Goal: Task Accomplishment & Management: Complete application form

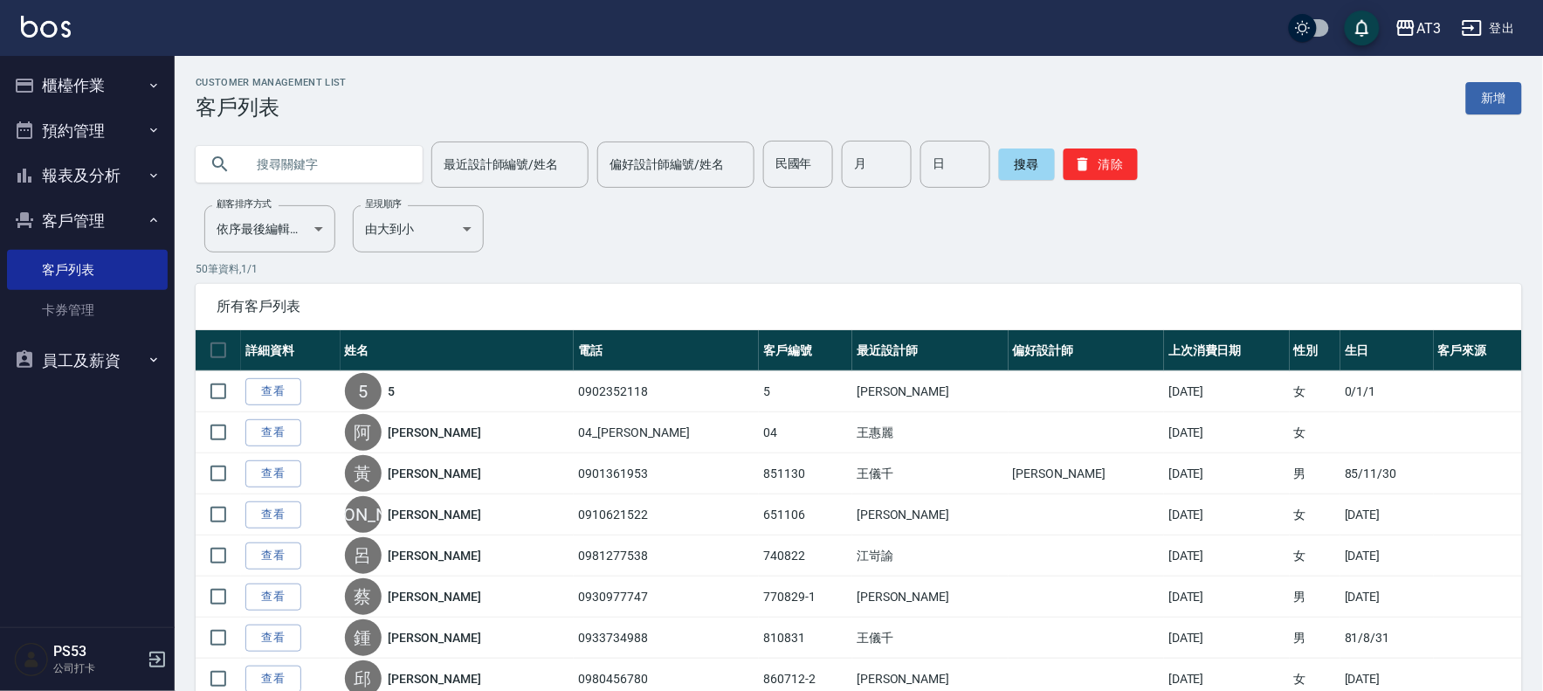
click at [68, 82] on button "櫃檯作業" at bounding box center [87, 85] width 161 height 45
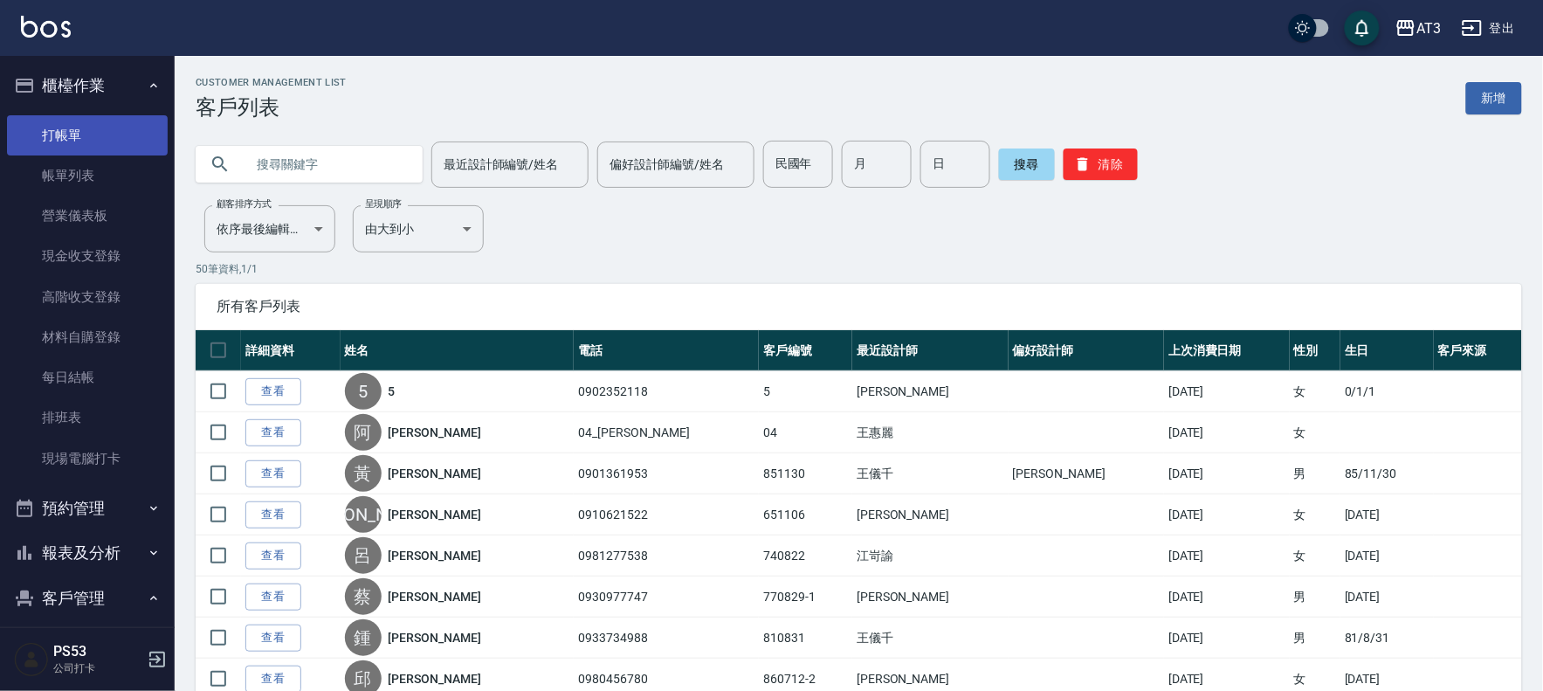
click at [82, 119] on link "打帳單" at bounding box center [87, 135] width 161 height 40
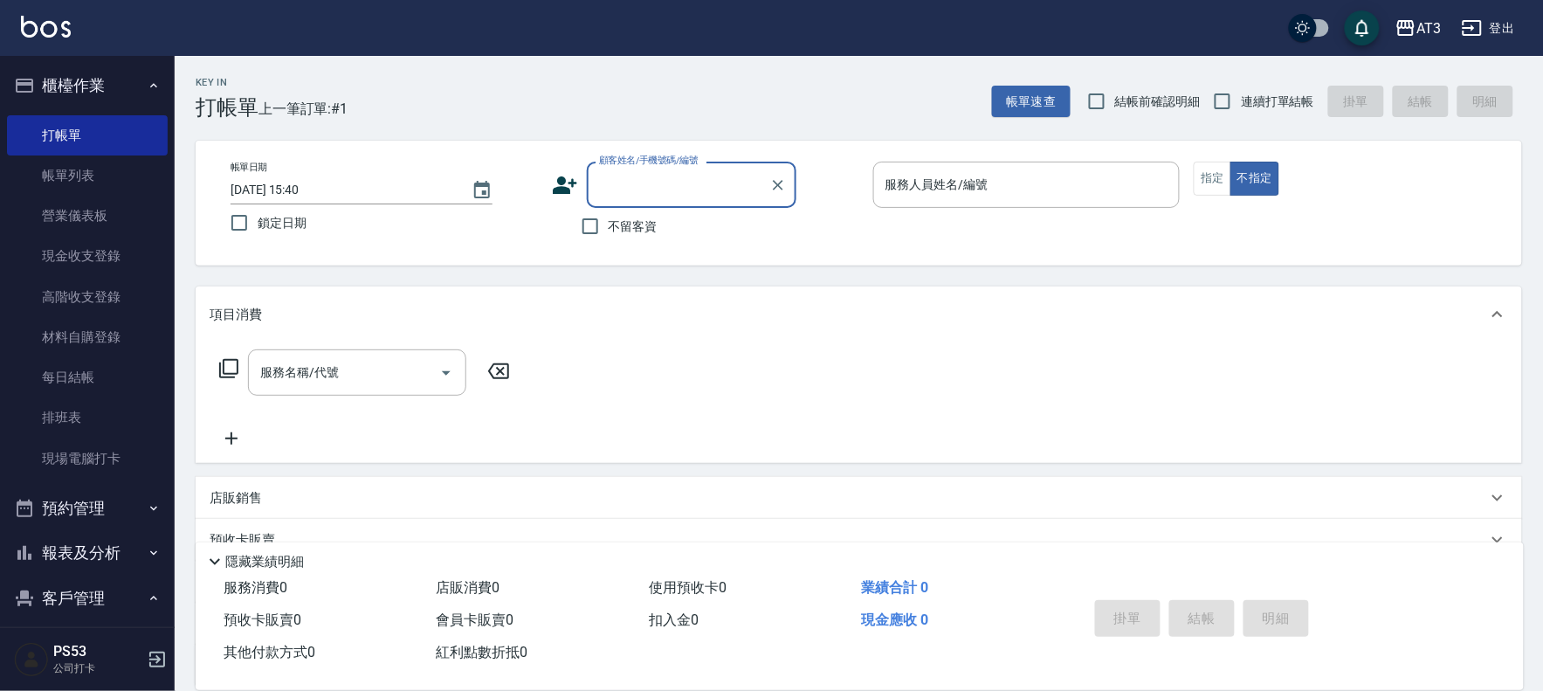
click at [563, 184] on icon at bounding box center [565, 184] width 24 height 17
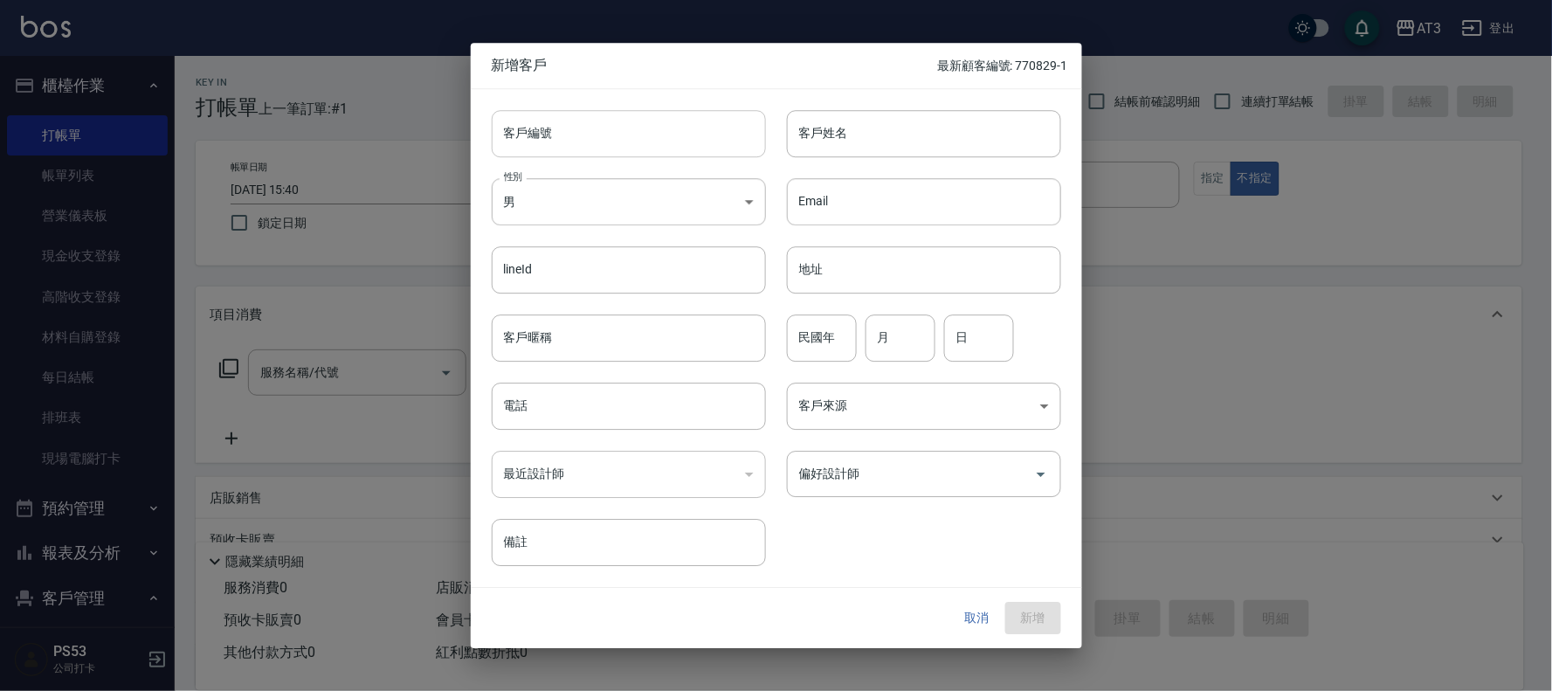
click at [570, 141] on input "客戶編號" at bounding box center [629, 133] width 274 height 47
type input "770301-1"
type input "[PERSON_NAME]"
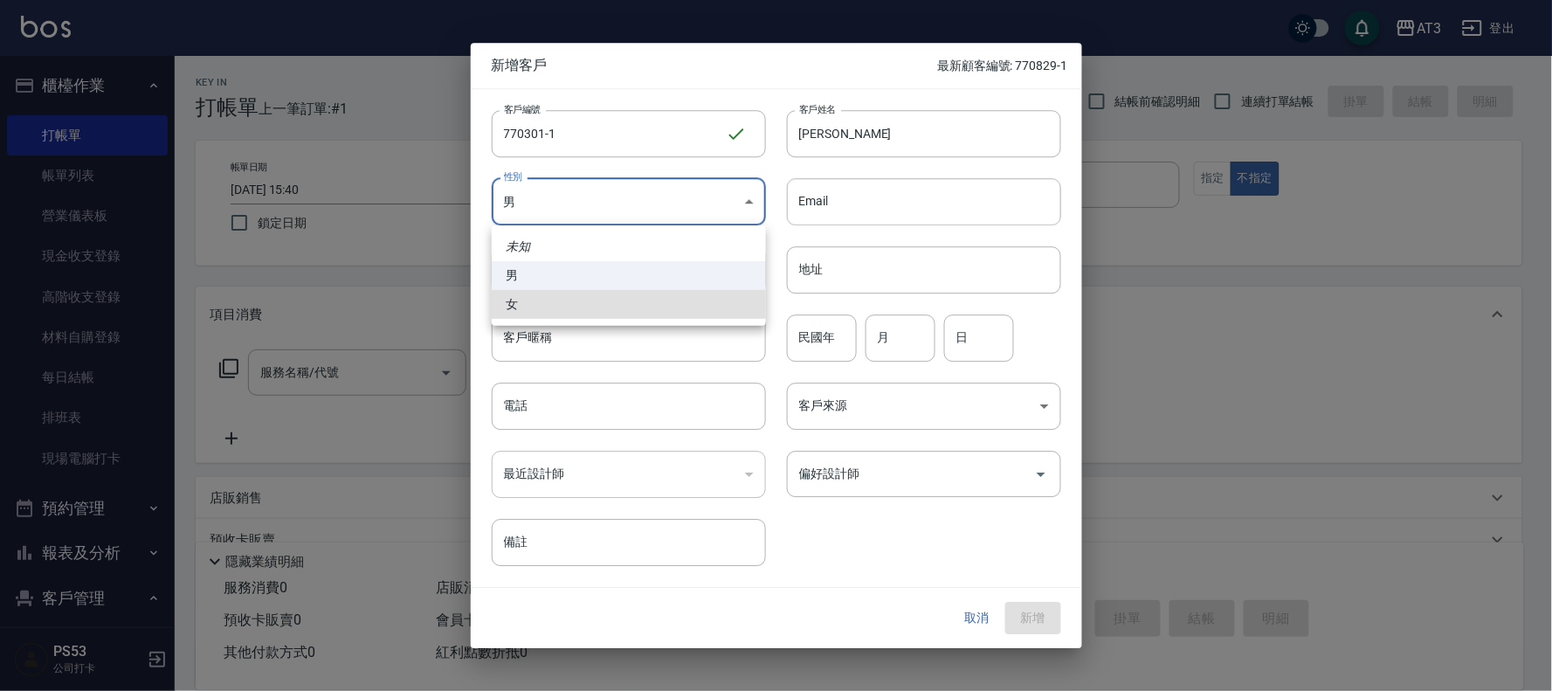
type input "[DEMOGRAPHIC_DATA]"
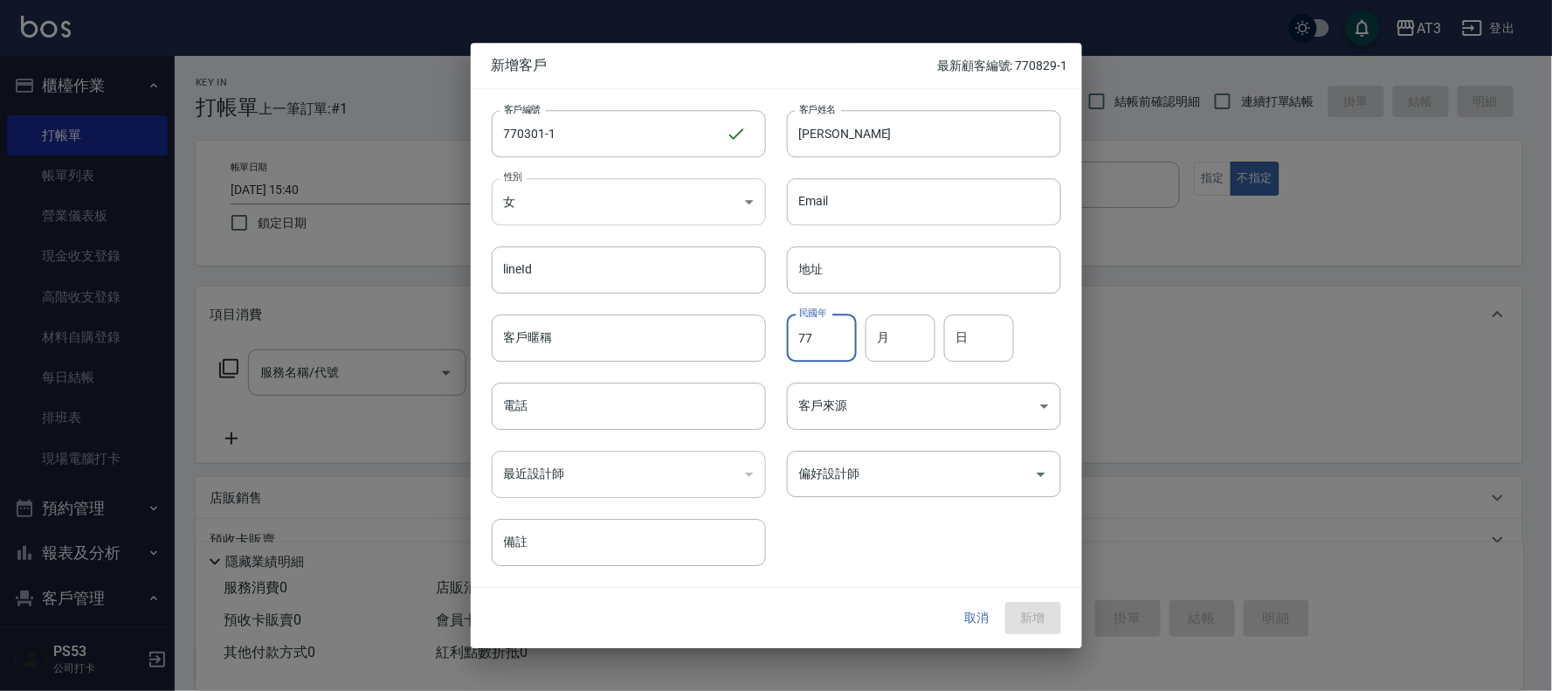
type input "77"
type input "03"
type input "01"
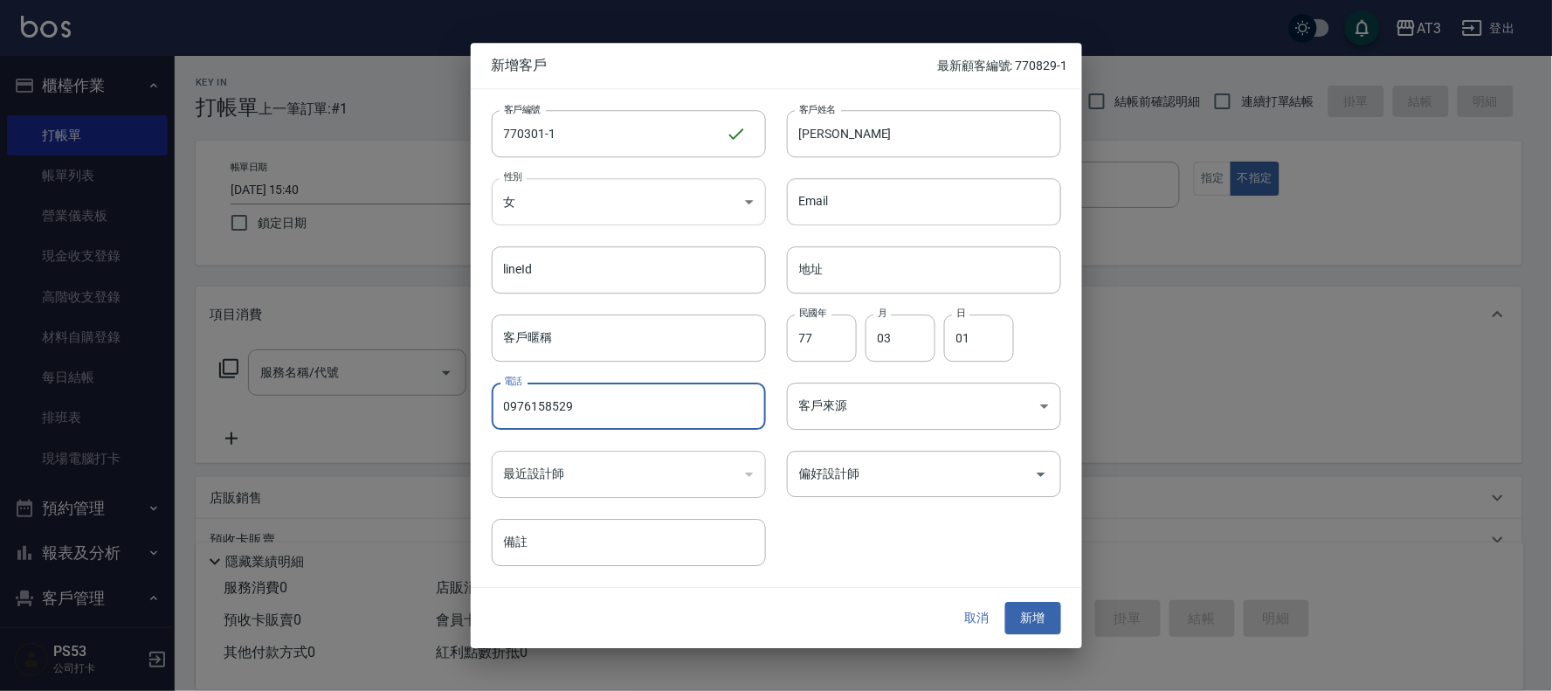
type input "0976158529"
click at [1005, 603] on button "新增" at bounding box center [1033, 619] width 56 height 32
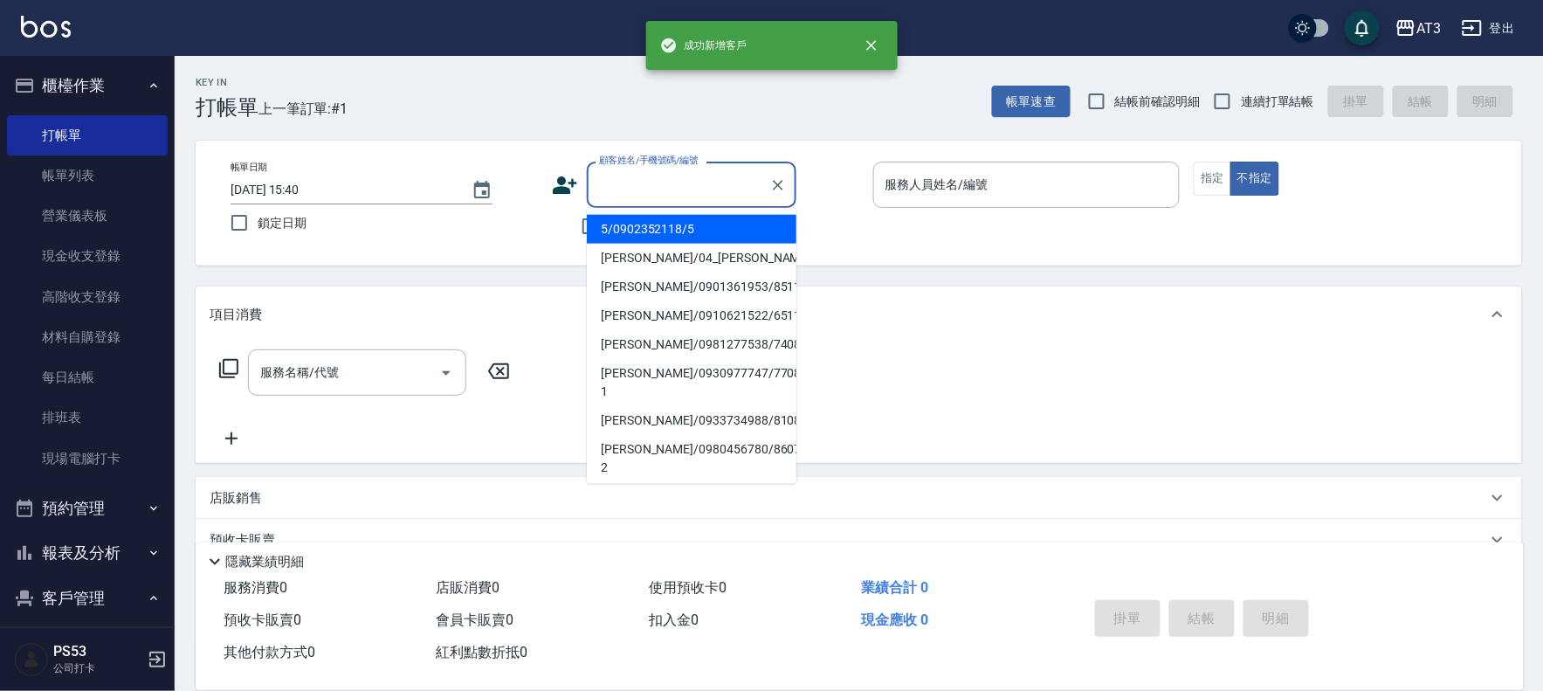
drag, startPoint x: 666, startPoint y: 177, endPoint x: 686, endPoint y: 183, distance: 21.0
click at [671, 179] on div "顧客姓名/手機號碼/編號 顧客姓名/手機號碼/編號" at bounding box center [692, 185] width 210 height 46
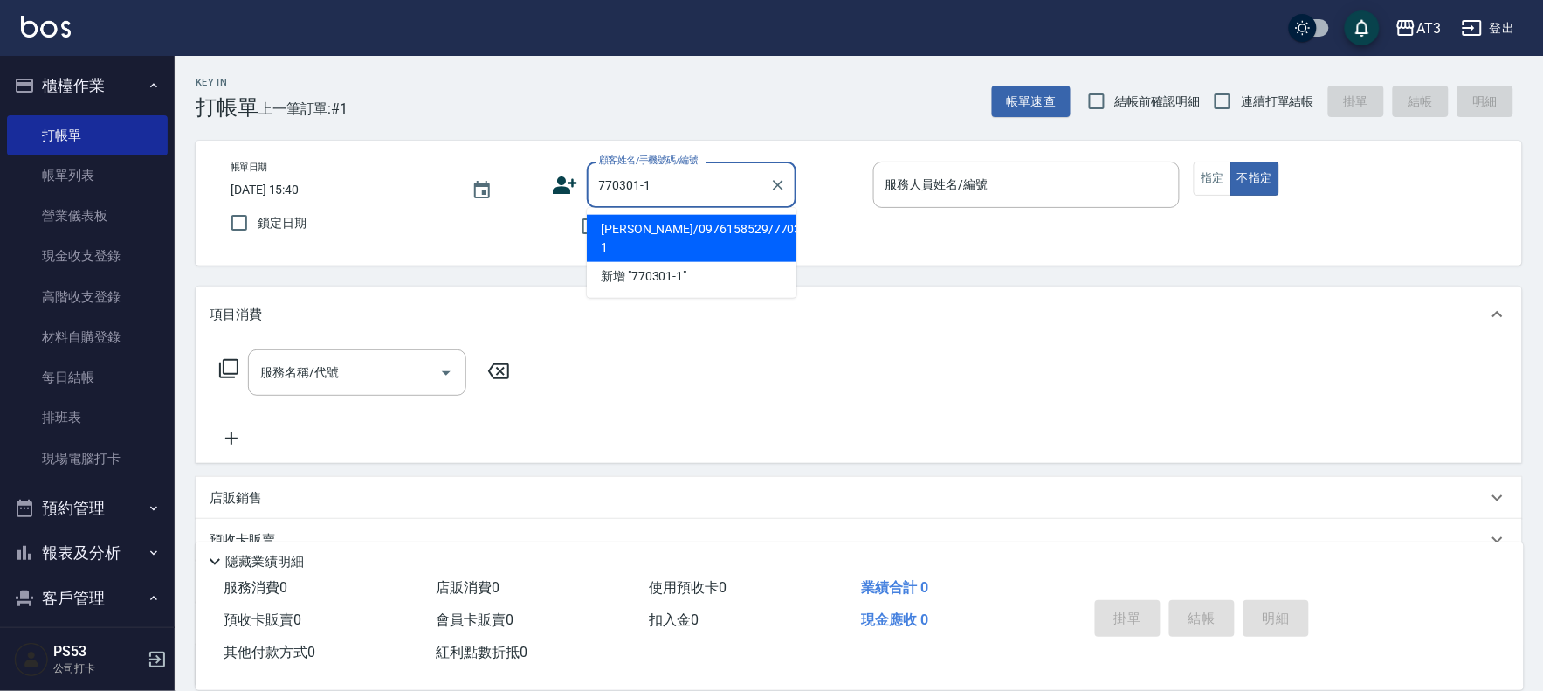
type input "[PERSON_NAME]/0976158529/770301-1"
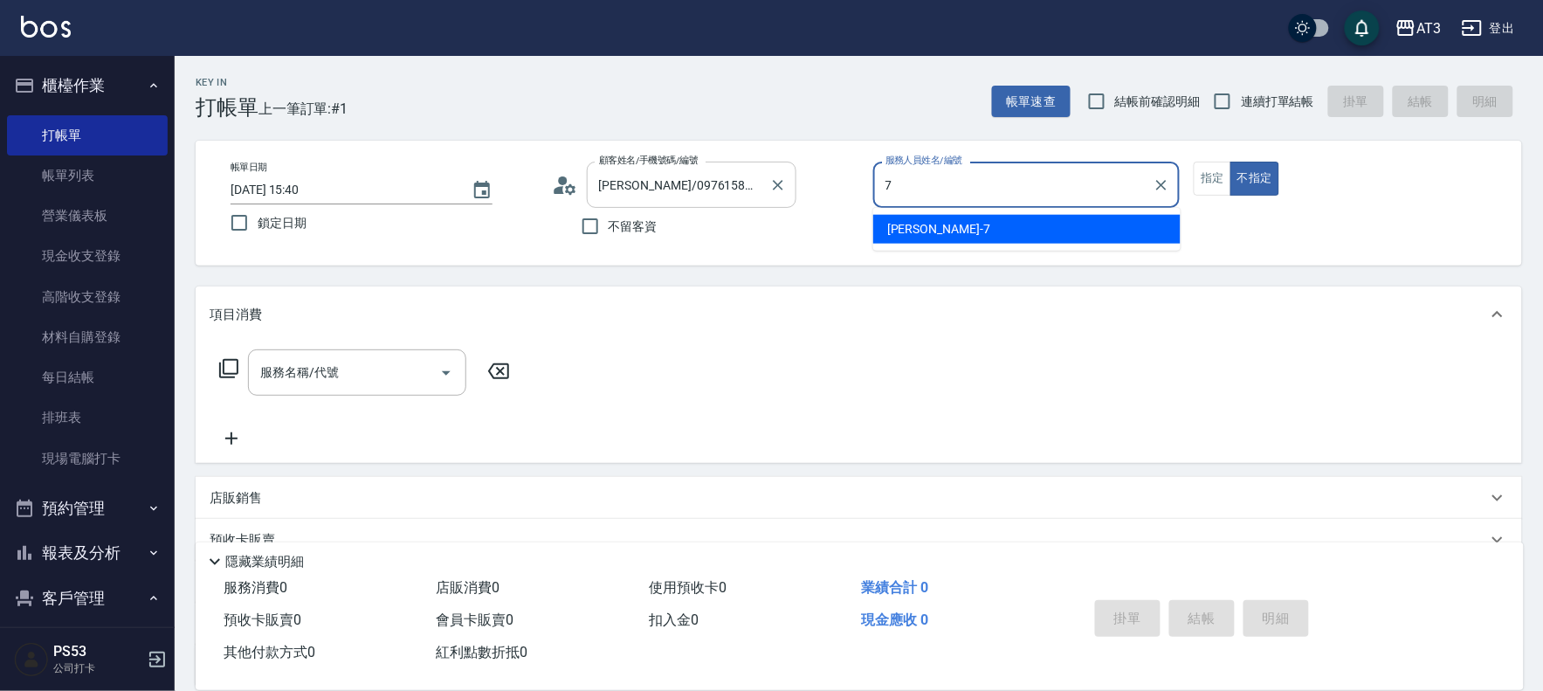
type input "子晴-7"
type button "false"
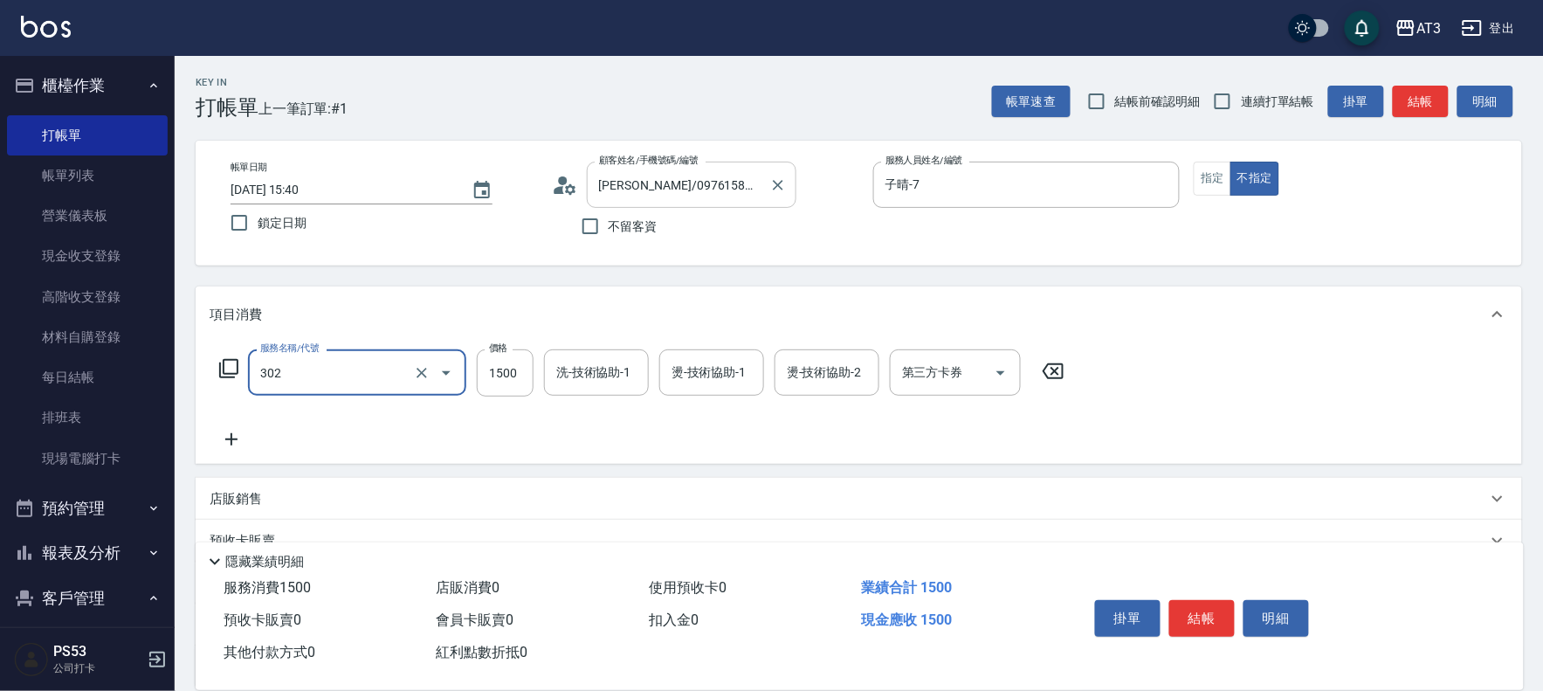
type input "設計燙髮(302)"
type input "2000"
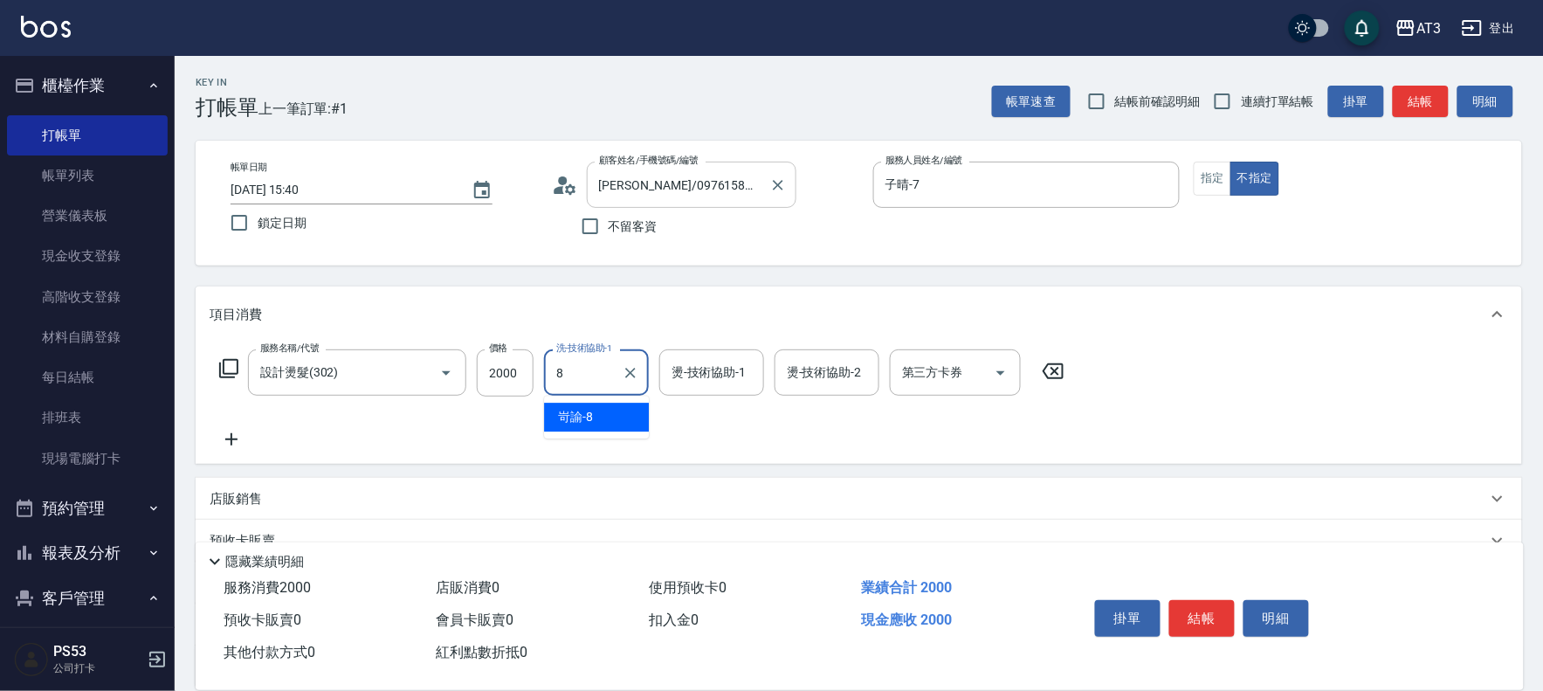
type input "岢諭-8"
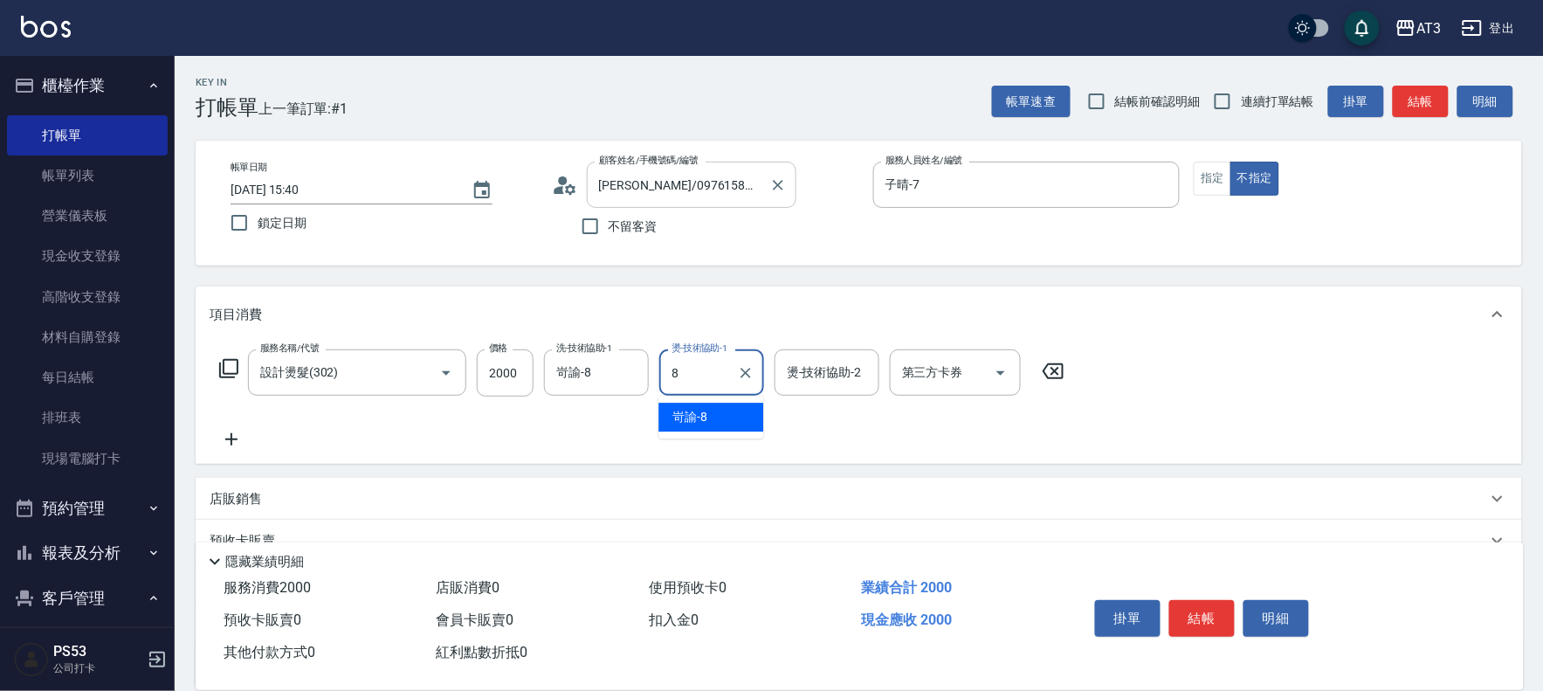
type input "岢諭-8"
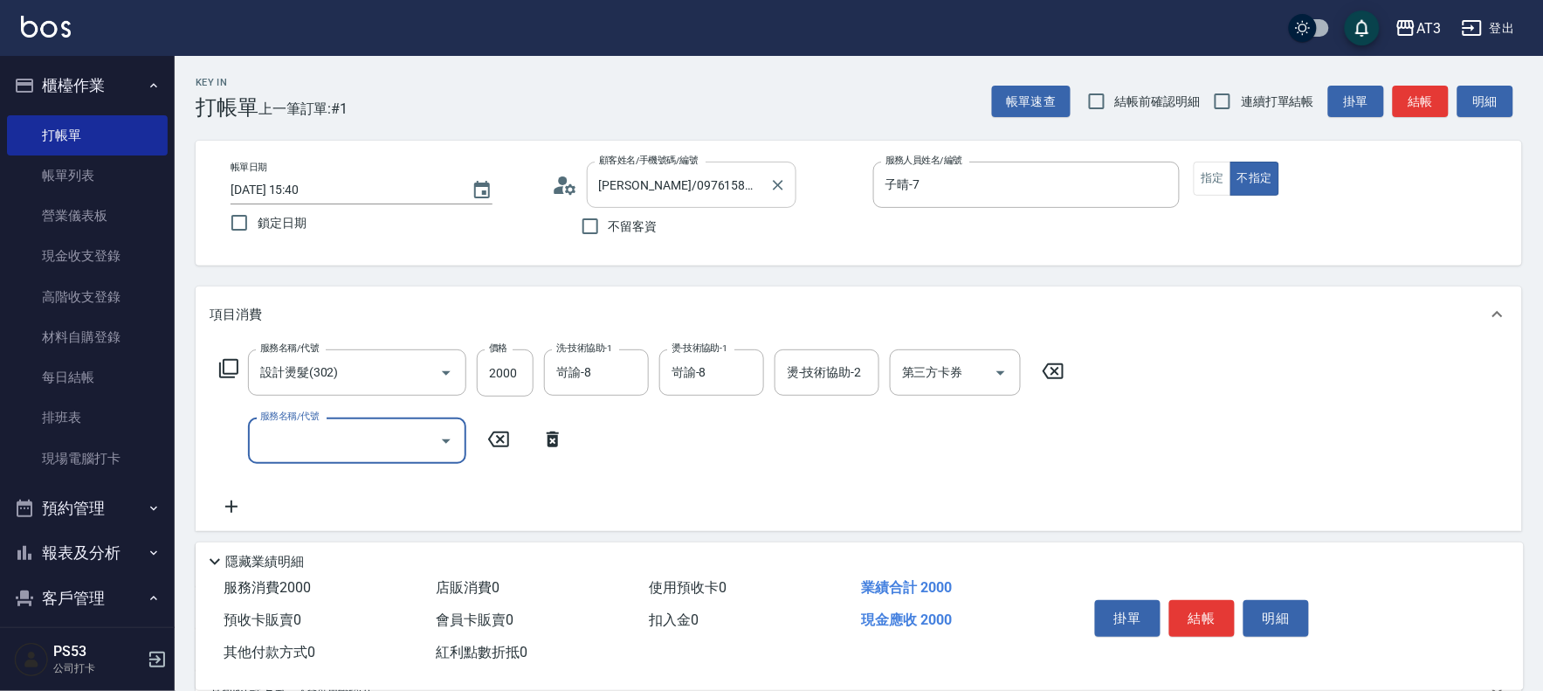
type input "8"
type input "C2花漾深層護髮/新(517)"
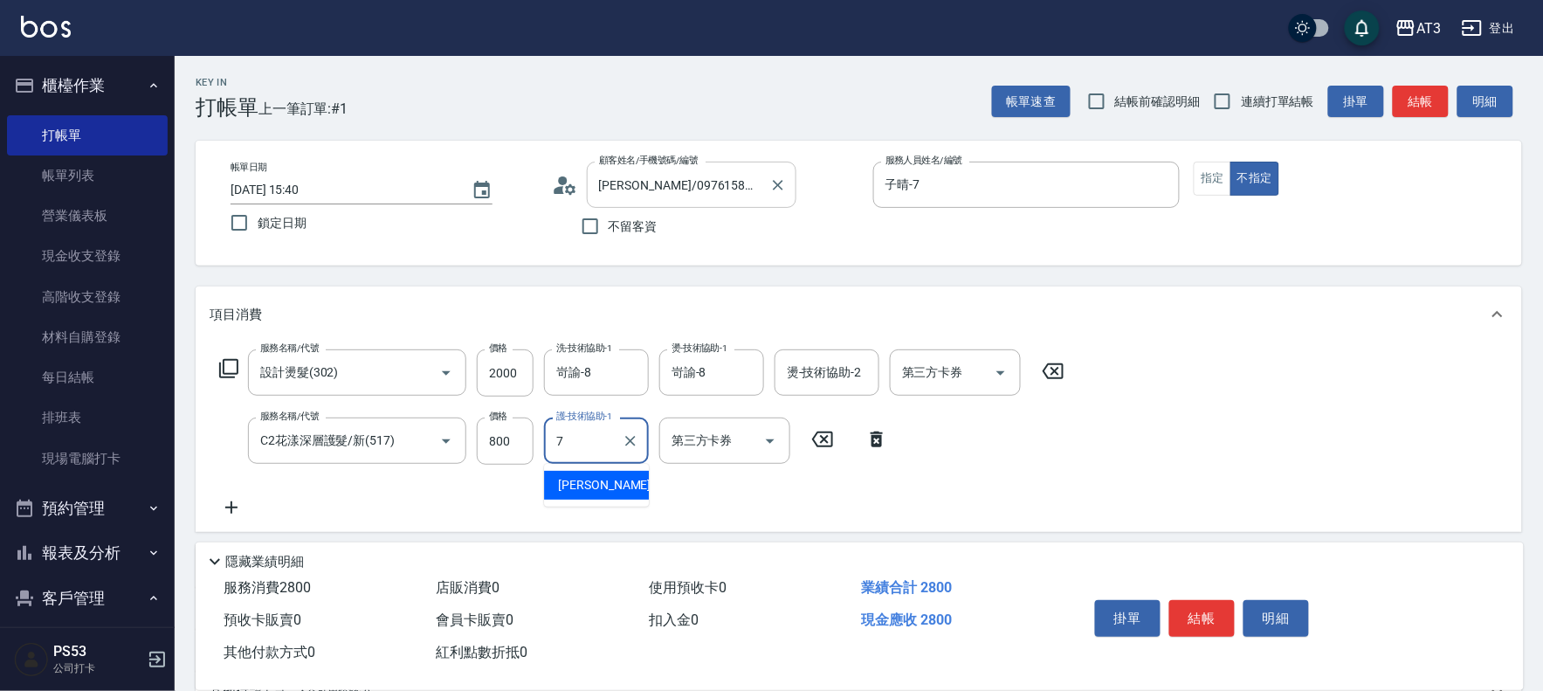
type input "子晴-7"
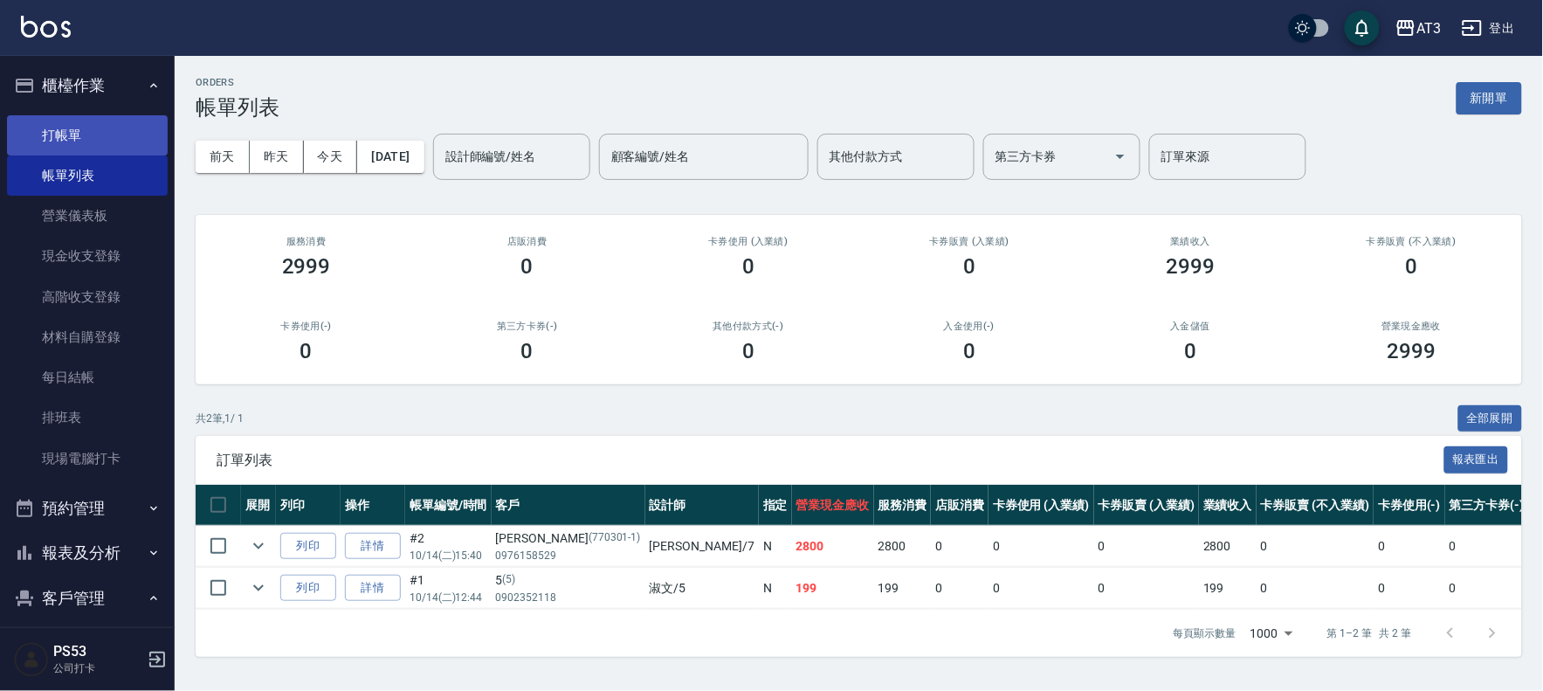
click at [67, 116] on link "打帳單" at bounding box center [87, 135] width 161 height 40
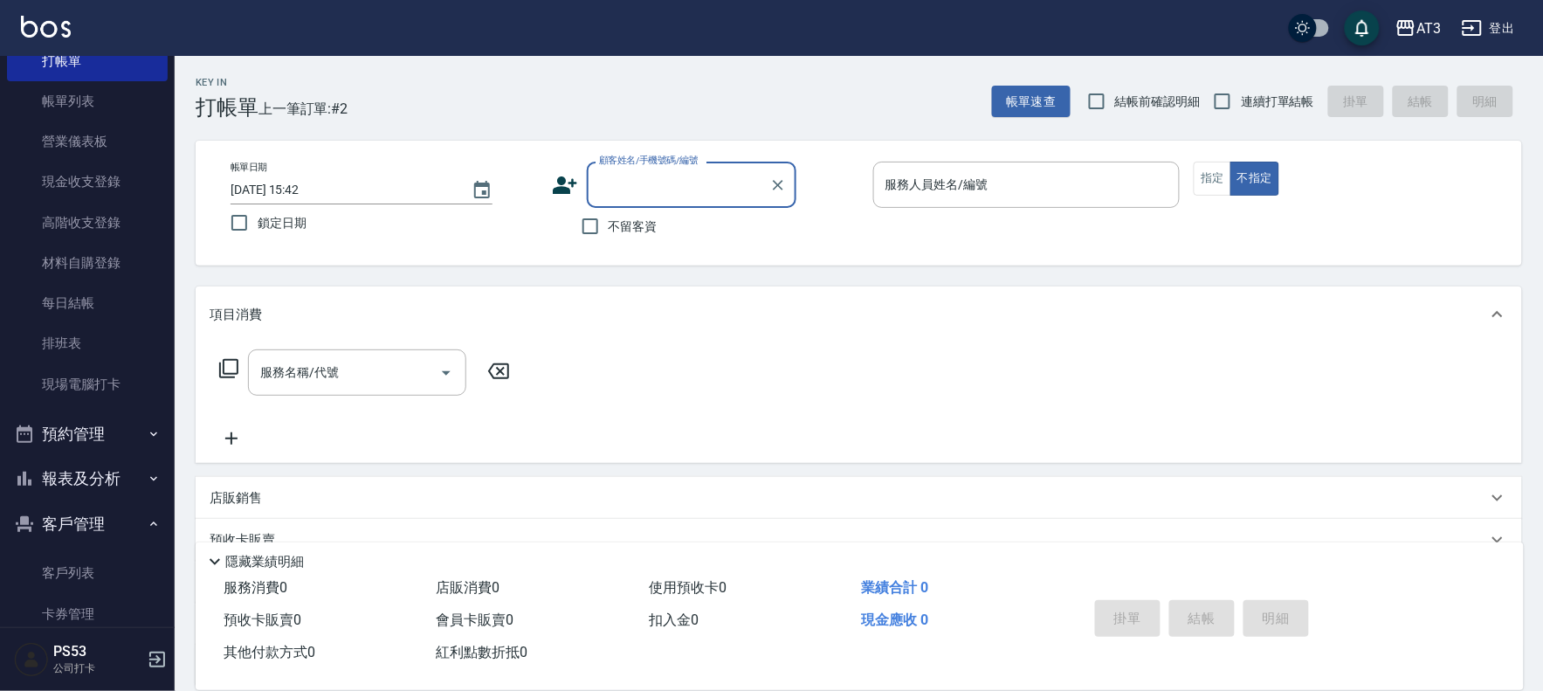
scroll to position [153, 0]
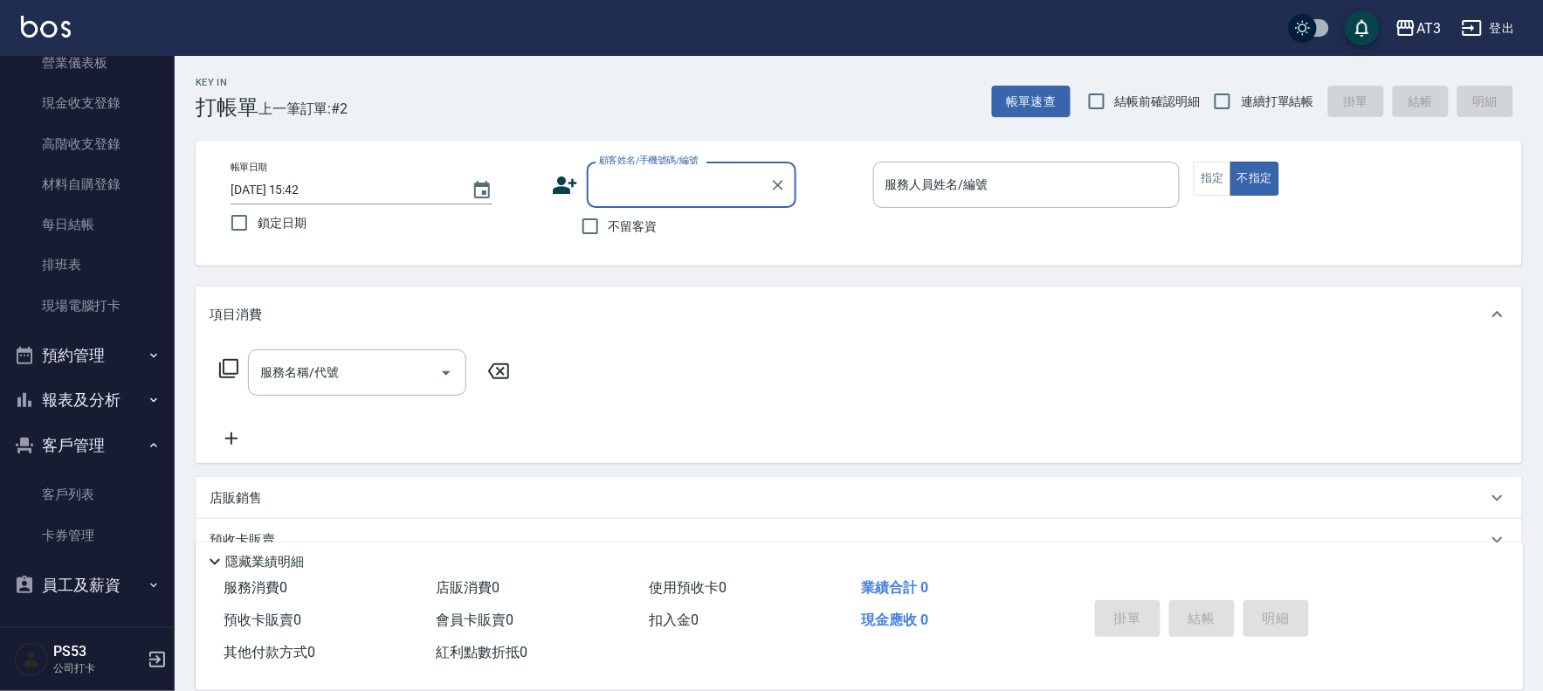
click at [84, 412] on button "報表及分析" at bounding box center [87, 399] width 161 height 45
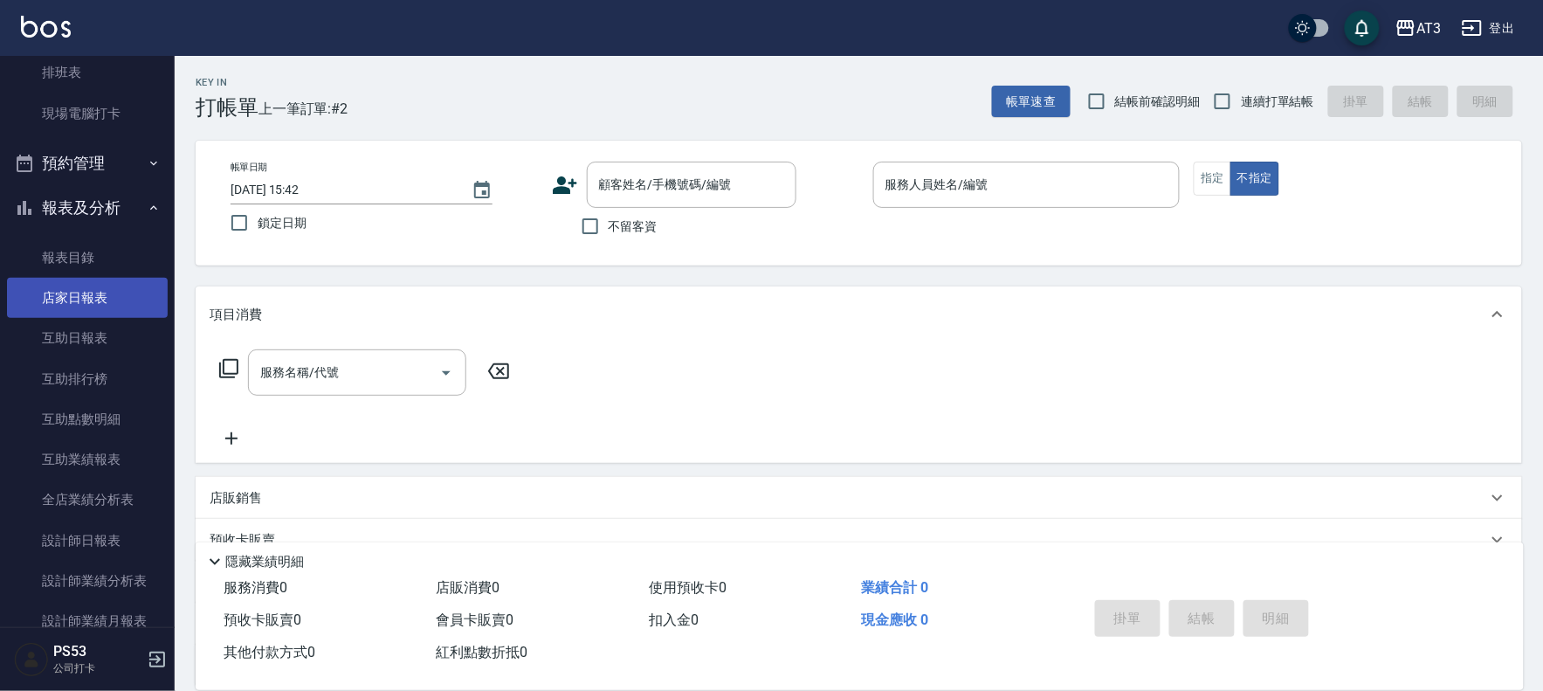
scroll to position [347, 0]
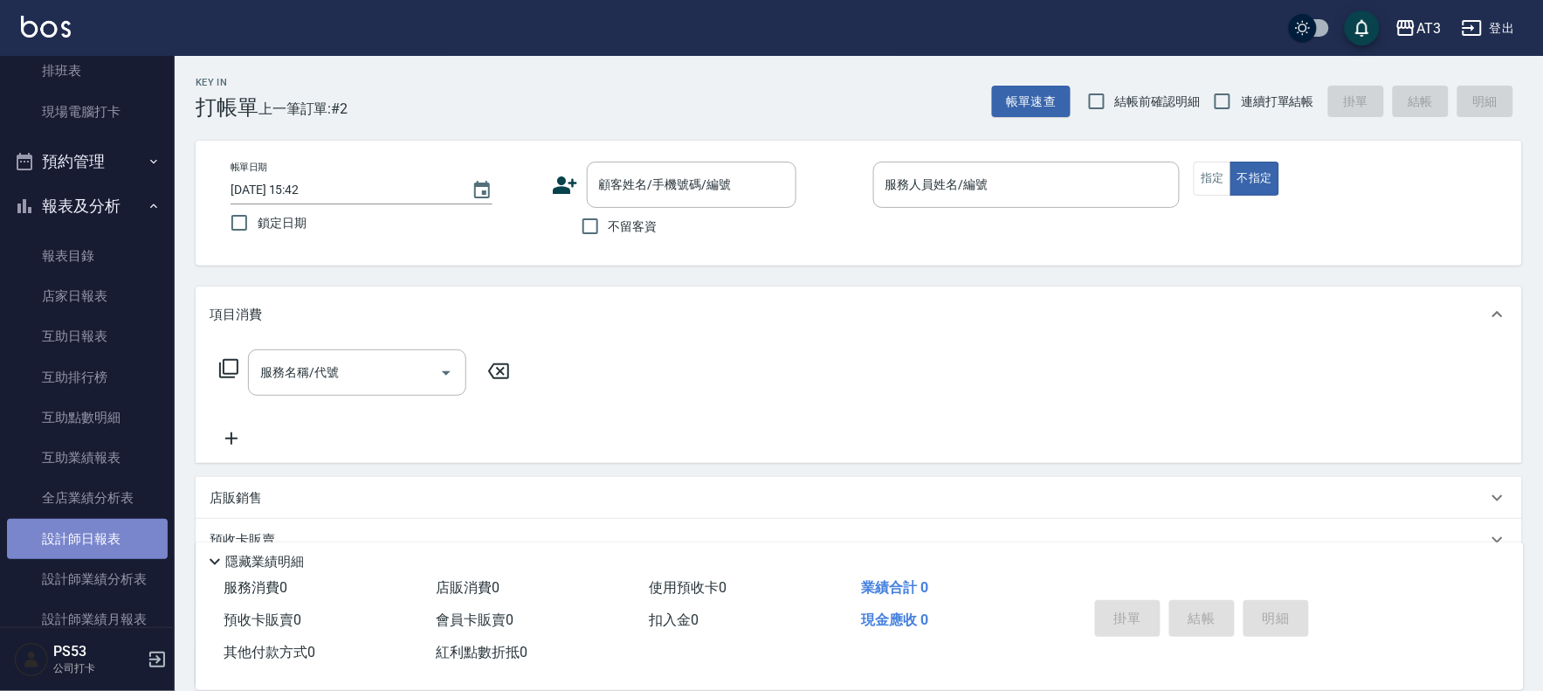
click at [96, 528] on link "設計師日報表" at bounding box center [87, 539] width 161 height 40
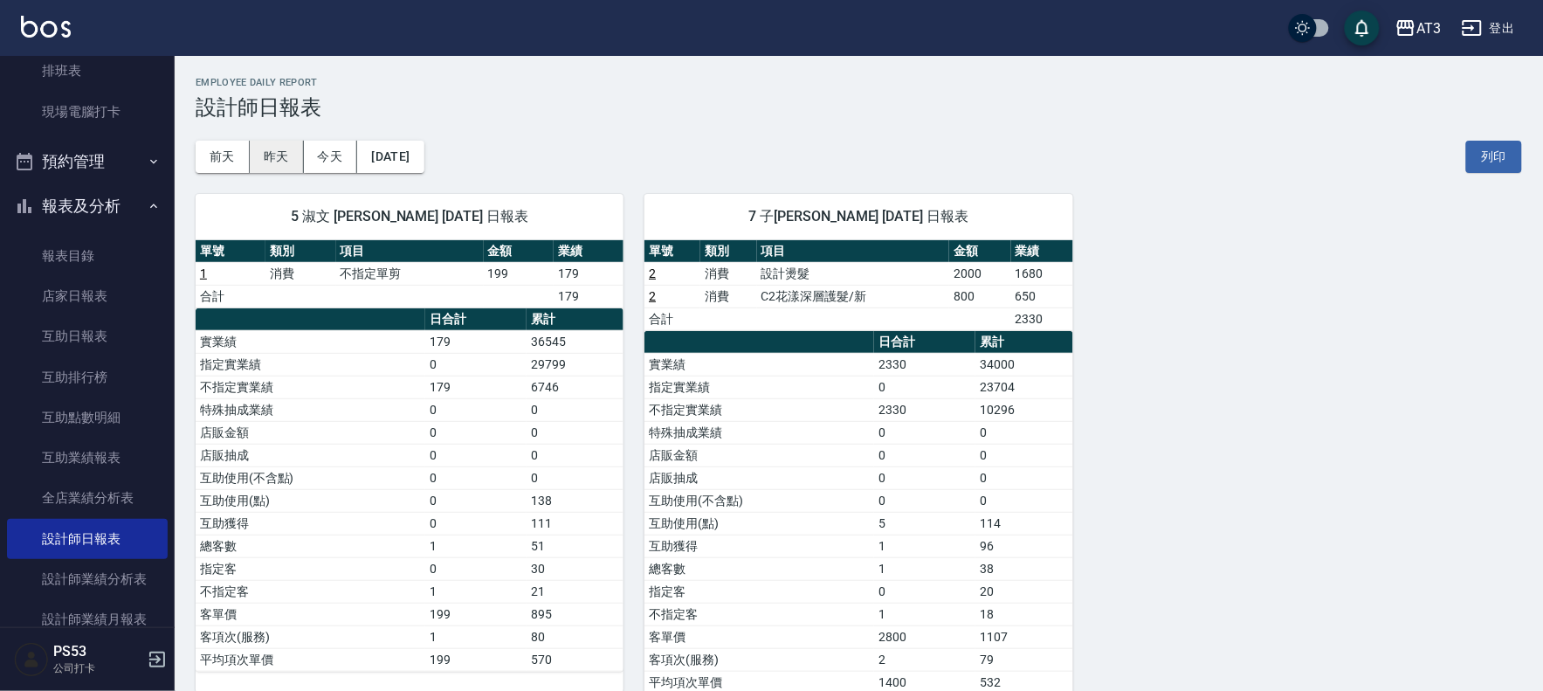
drag, startPoint x: 274, startPoint y: 154, endPoint x: 285, endPoint y: 151, distance: 10.8
click at [275, 154] on button "昨天" at bounding box center [277, 157] width 54 height 32
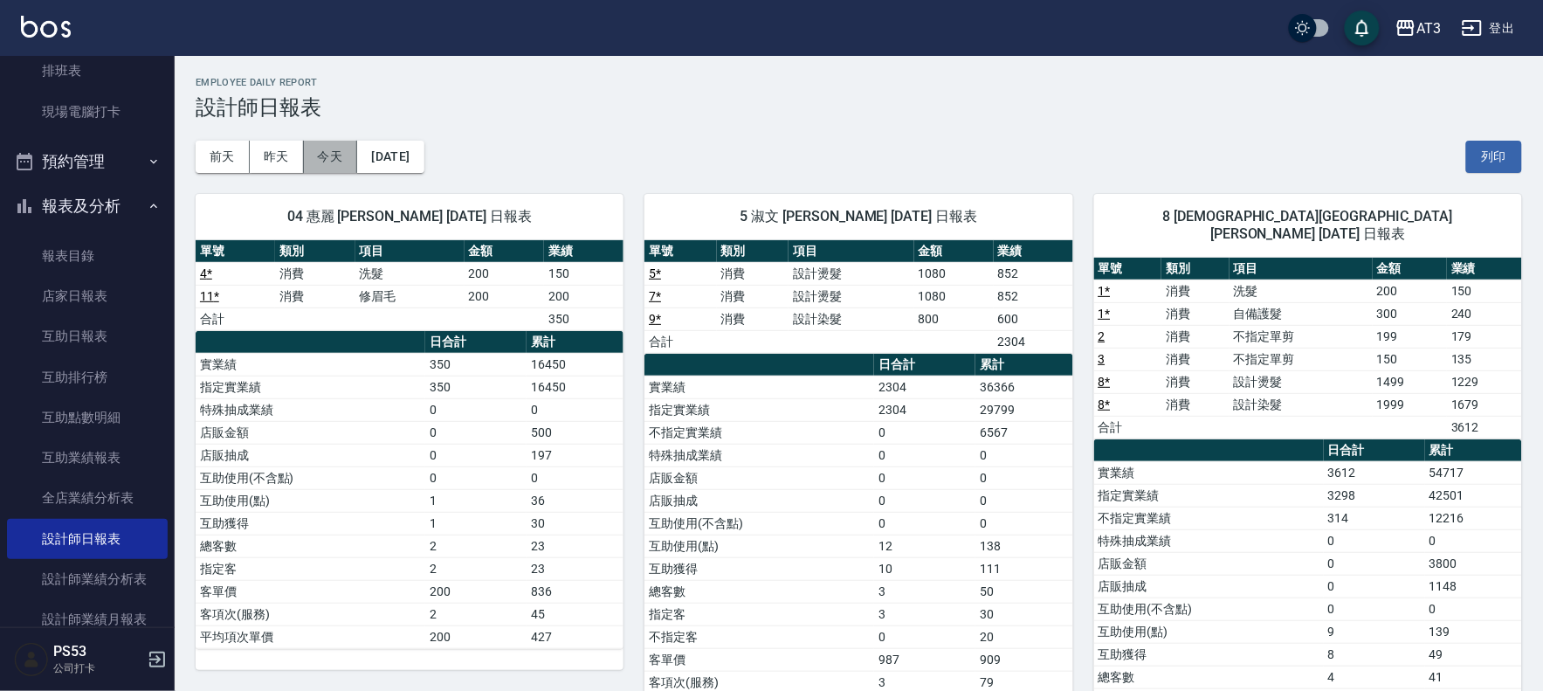
click at [319, 147] on button "今天" at bounding box center [331, 157] width 54 height 32
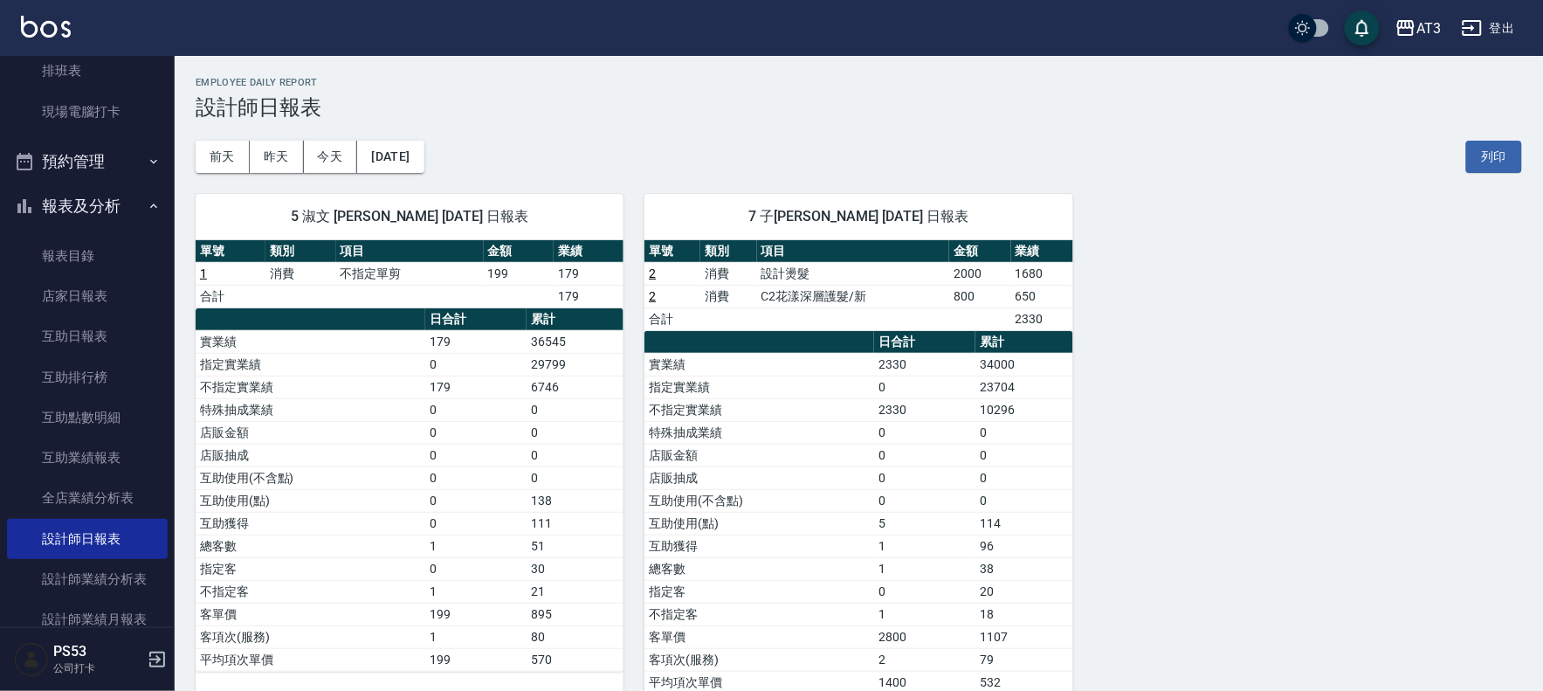
click at [1085, 210] on div "5 淑文 [PERSON_NAME] [DATE] 日報表 單號 類別 項目 金額 業績 1 消費 不指定單剪 199 179 合計 179 日合計 累計 實…" at bounding box center [849, 444] width 1348 height 542
click at [134, 79] on link "排班表" at bounding box center [87, 71] width 161 height 40
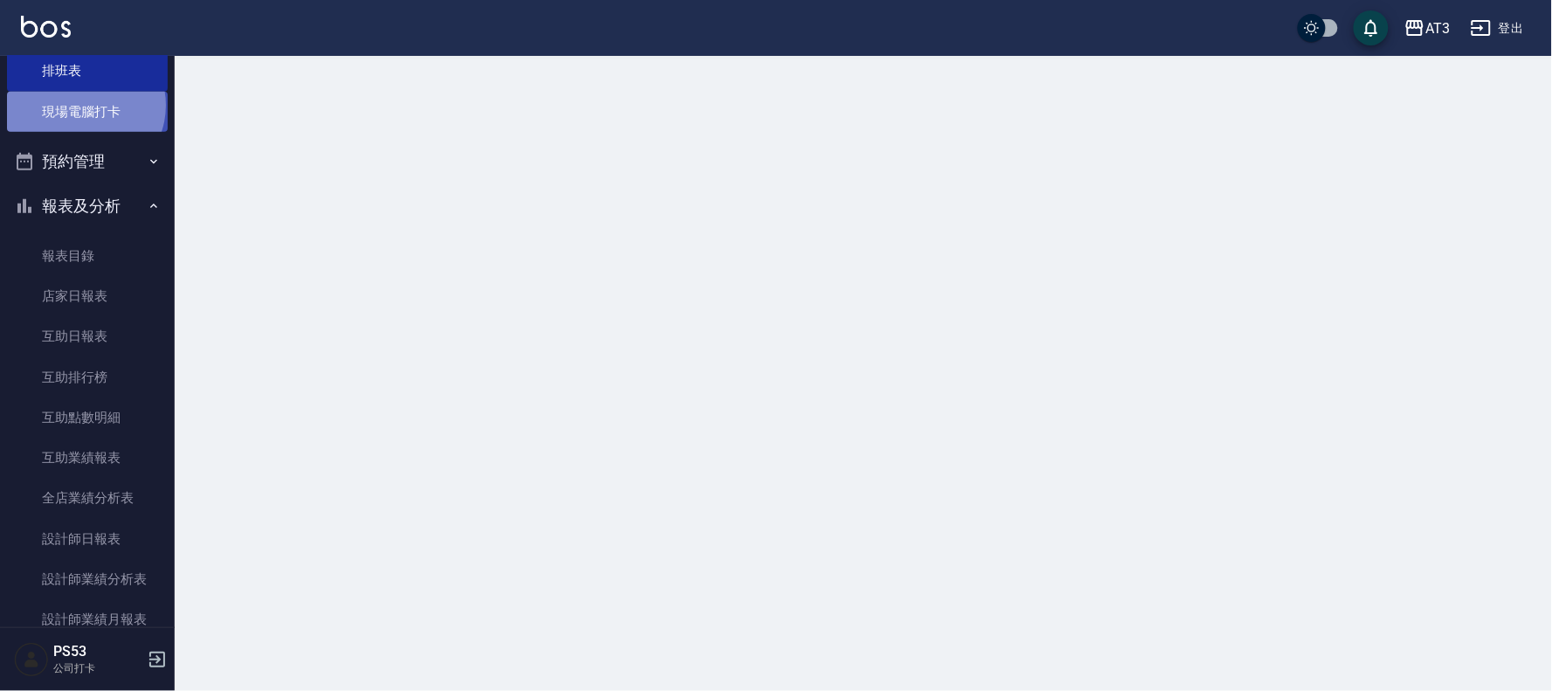
click at [84, 105] on link "現場電腦打卡" at bounding box center [87, 112] width 161 height 40
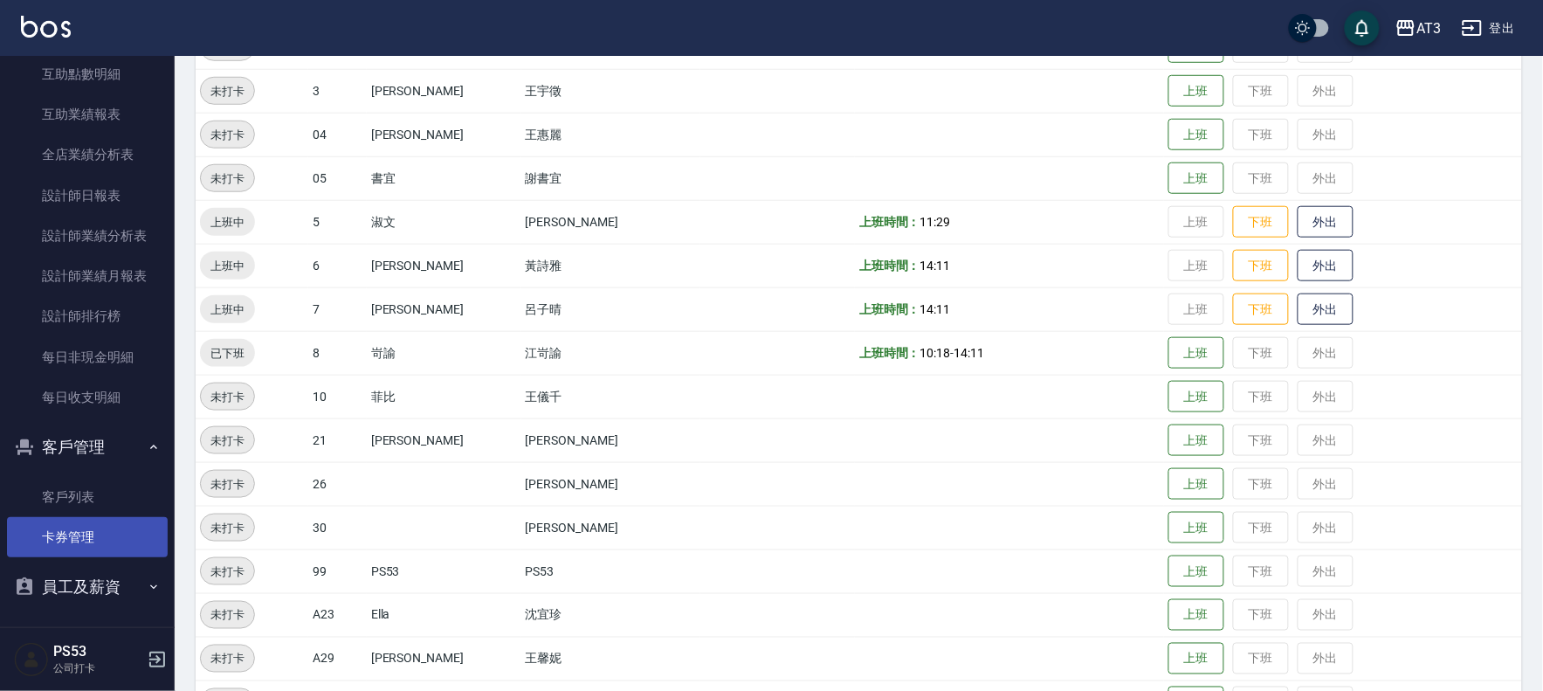
scroll to position [693, 0]
click at [119, 435] on button "客戶管理" at bounding box center [87, 444] width 161 height 45
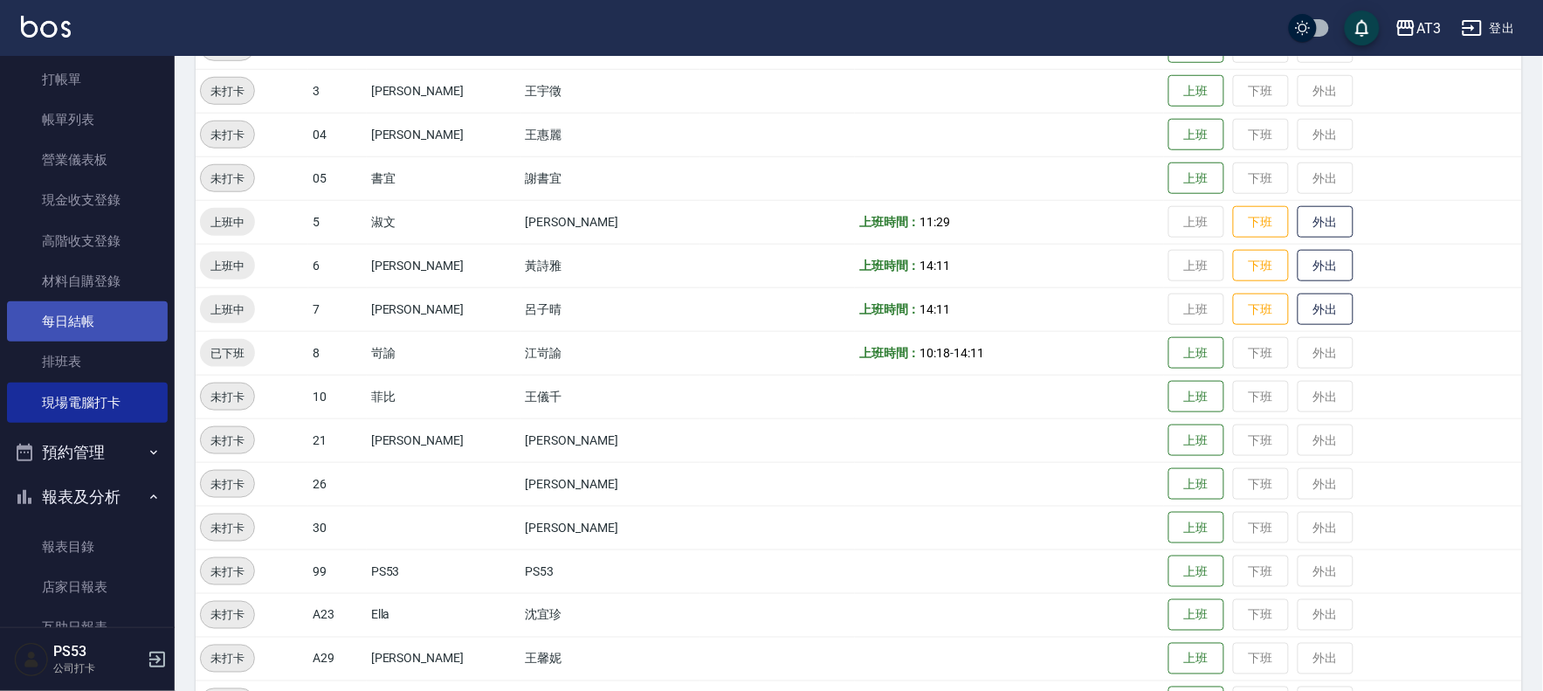
scroll to position [0, 0]
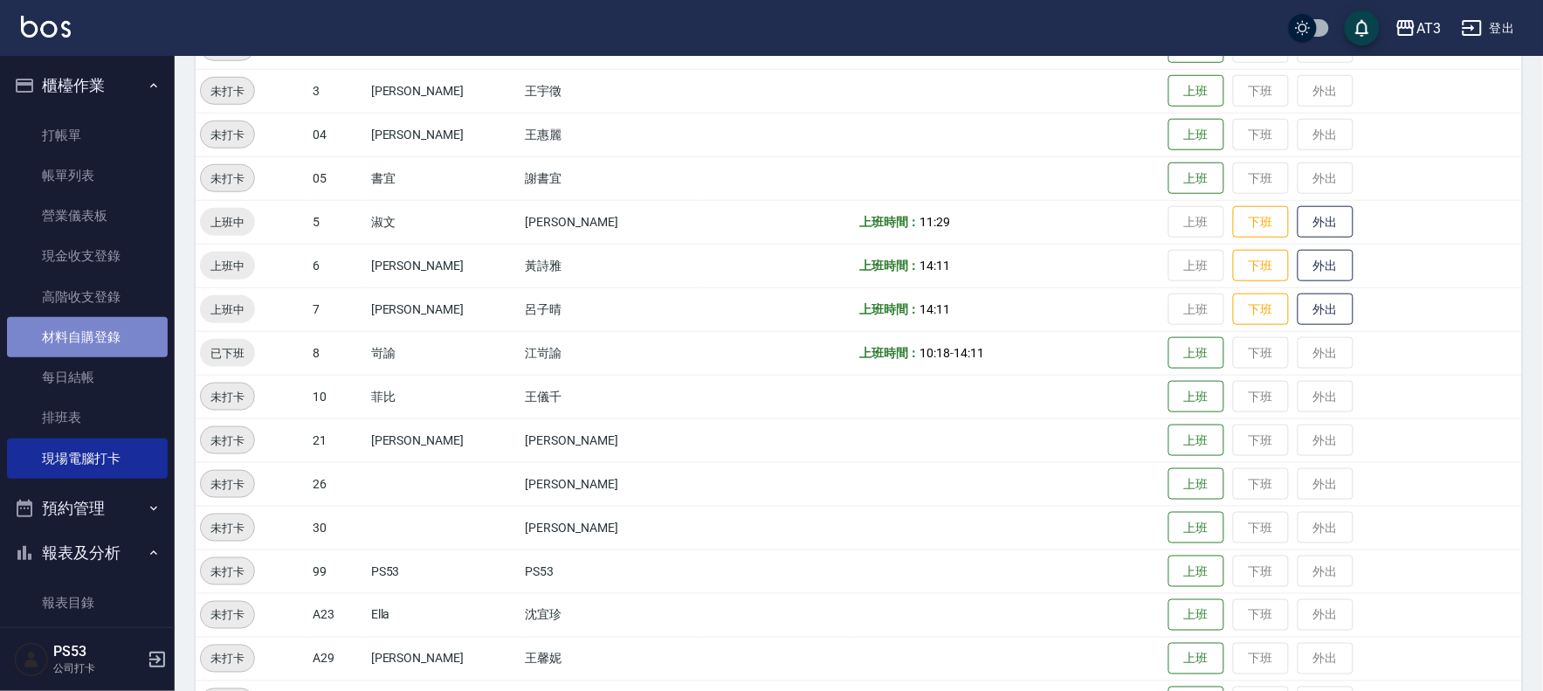
click at [117, 335] on link "材料自購登錄" at bounding box center [87, 337] width 161 height 40
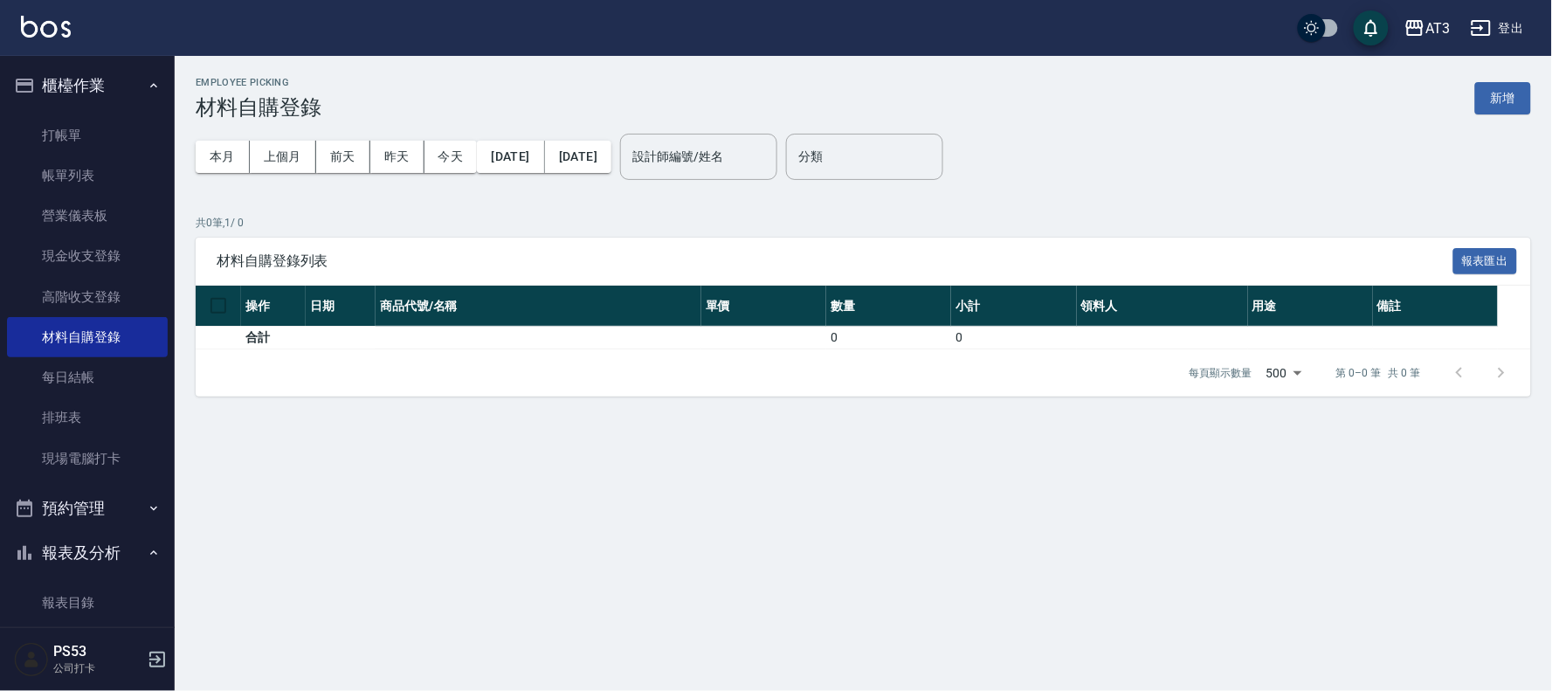
click at [1522, 114] on div "Employee Picking 材料自購登錄 新增" at bounding box center [864, 98] width 1336 height 43
click at [1506, 97] on button "新增" at bounding box center [1503, 98] width 56 height 32
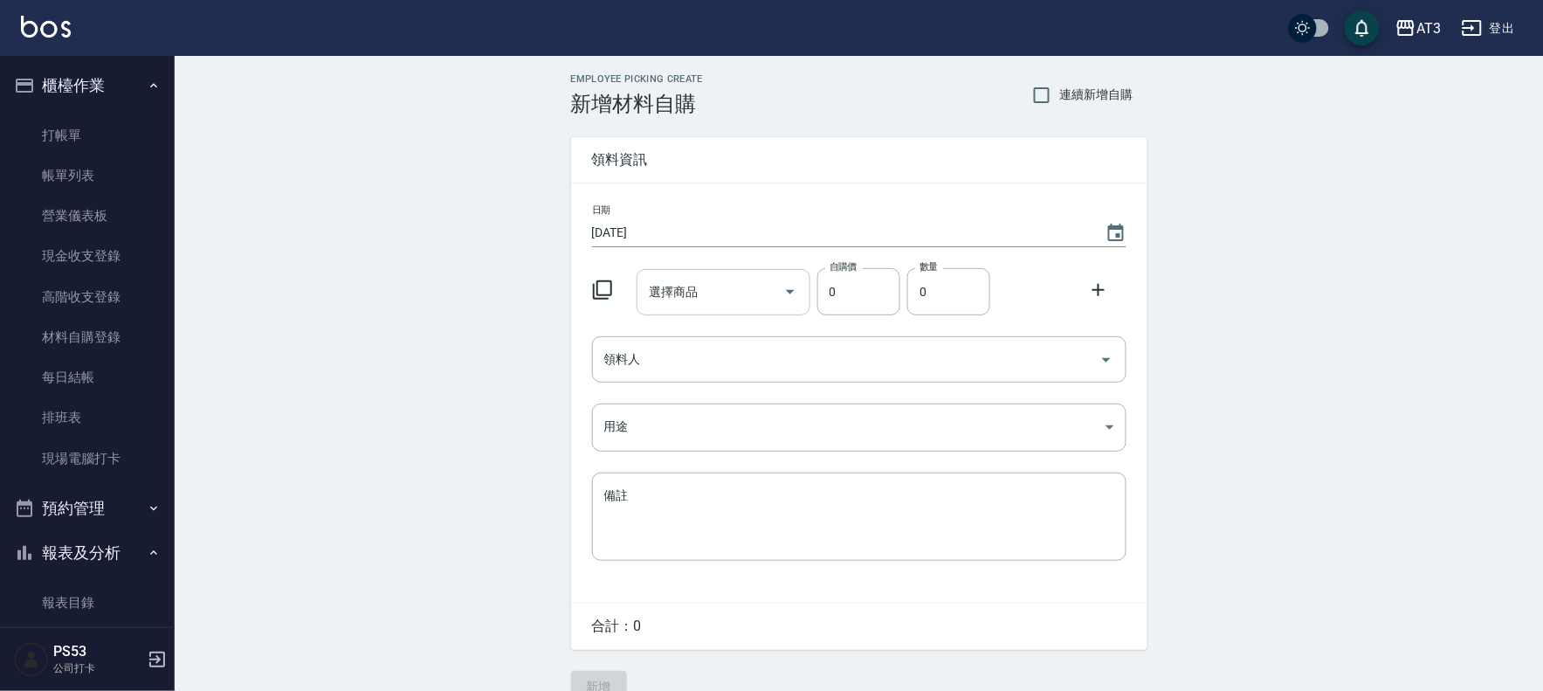
click at [726, 292] on input "選擇商品" at bounding box center [711, 292] width 132 height 31
type input "普"
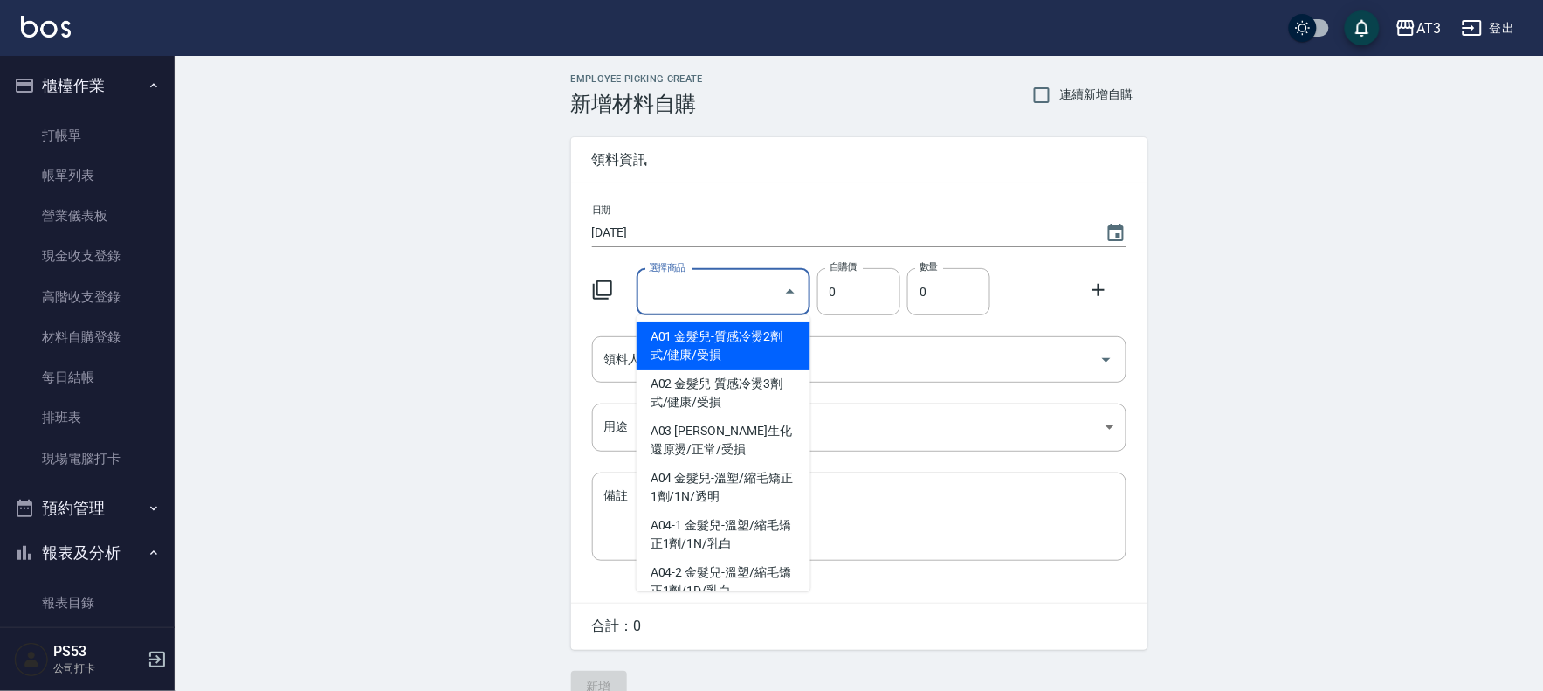
click at [594, 299] on icon at bounding box center [602, 289] width 19 height 19
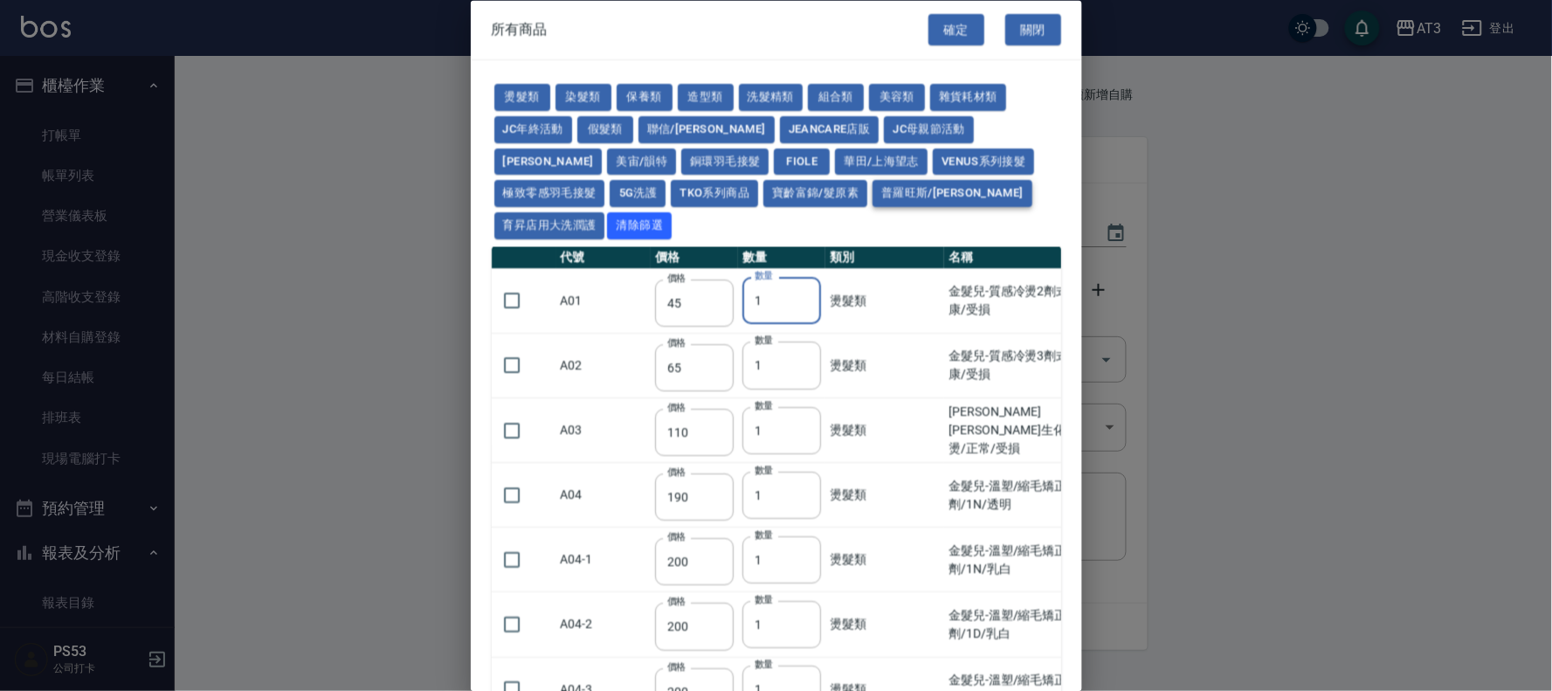
click at [873, 195] on button "普羅旺斯/[PERSON_NAME]" at bounding box center [953, 194] width 160 height 27
type input "308"
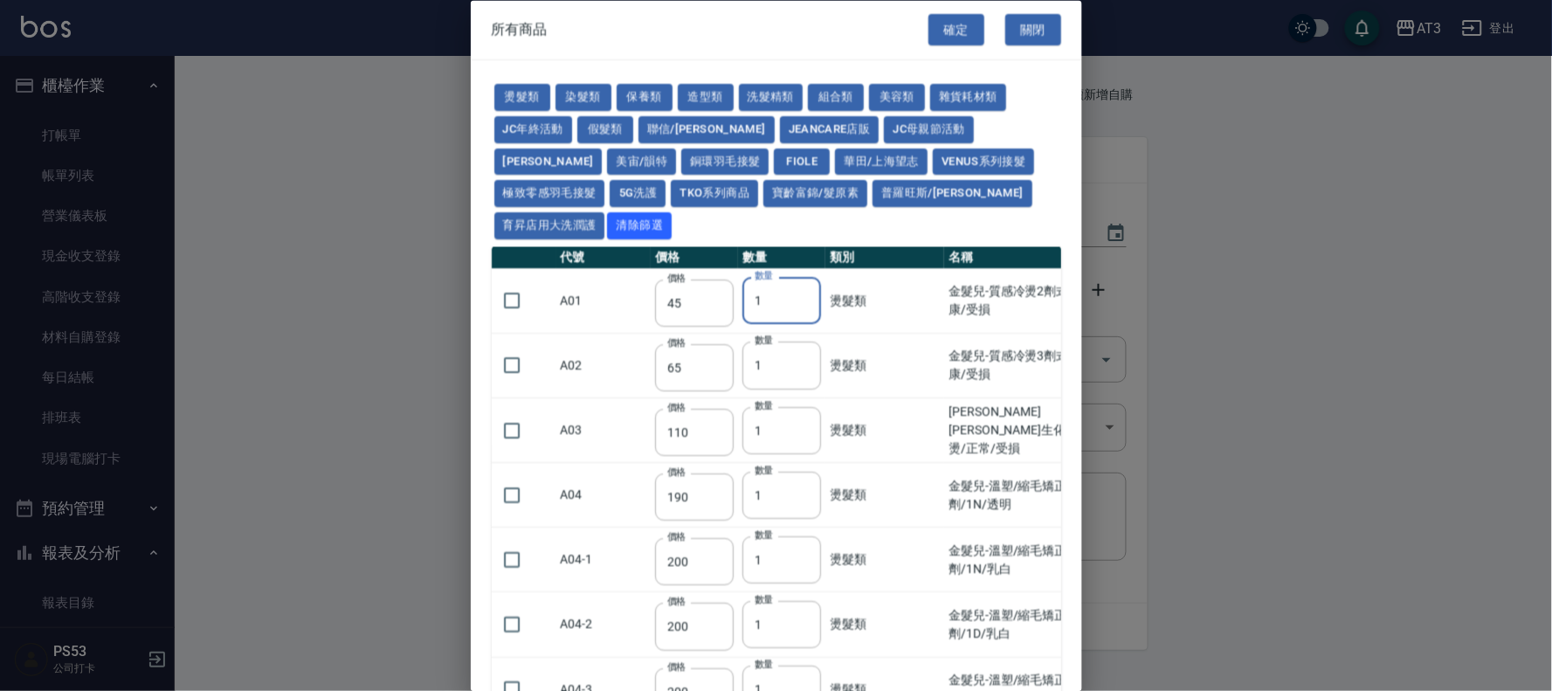
type input "273"
type input "168"
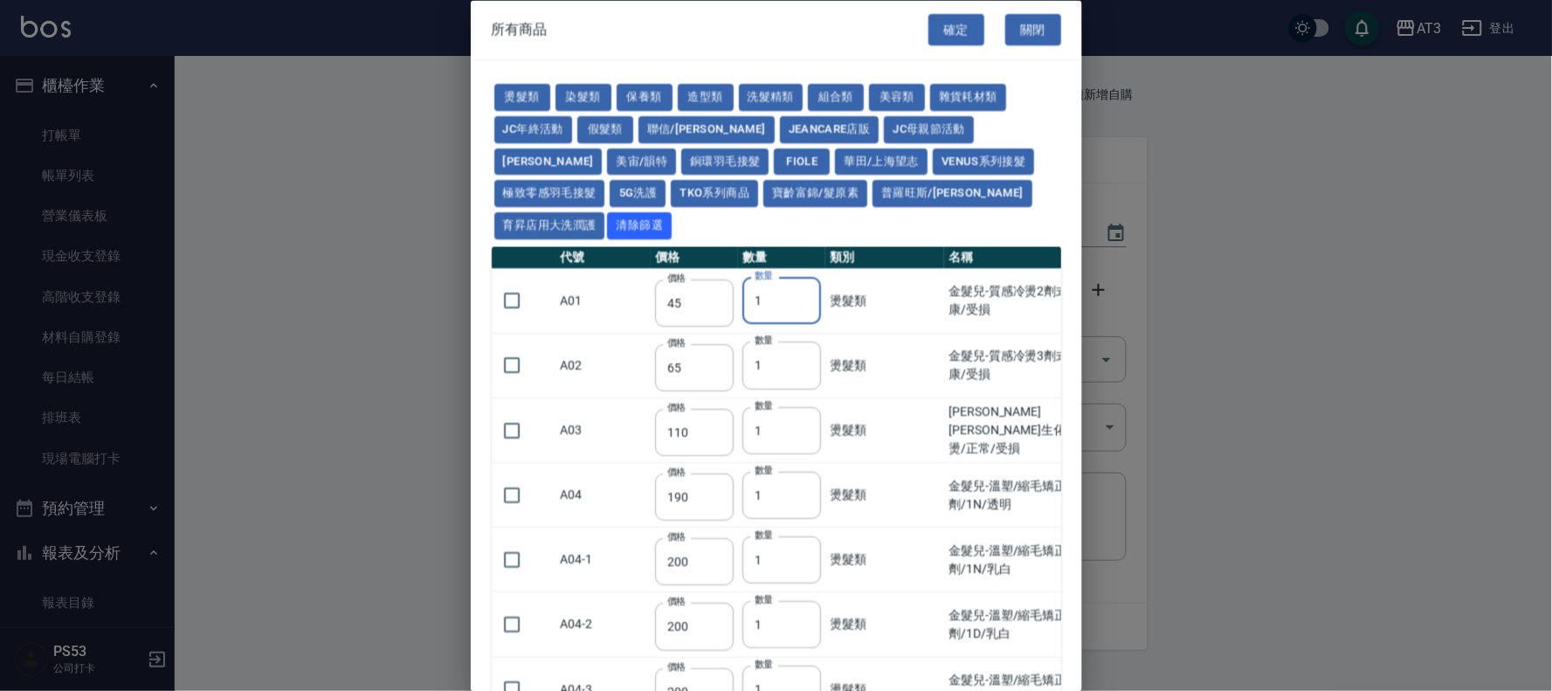
type input "378"
type input "518"
type input "525"
type input "518"
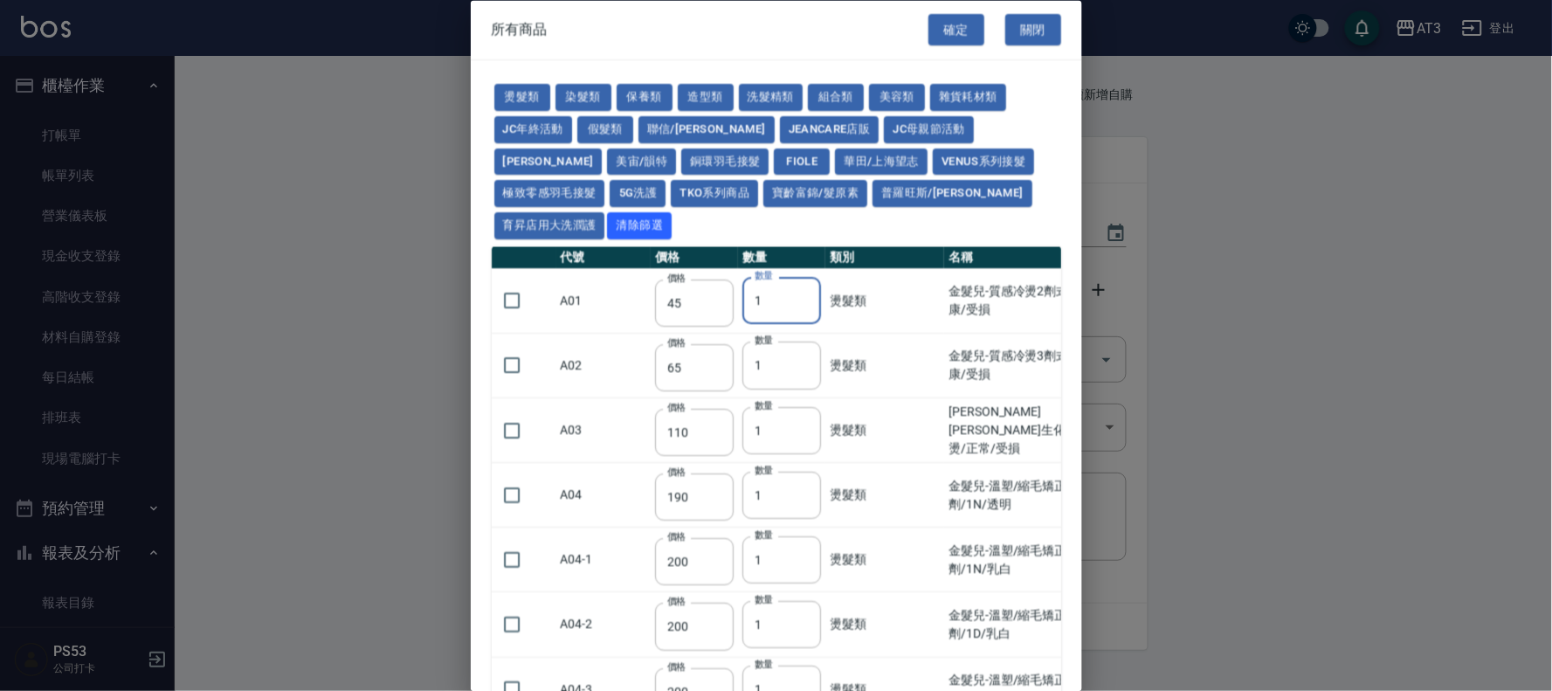
type input "518"
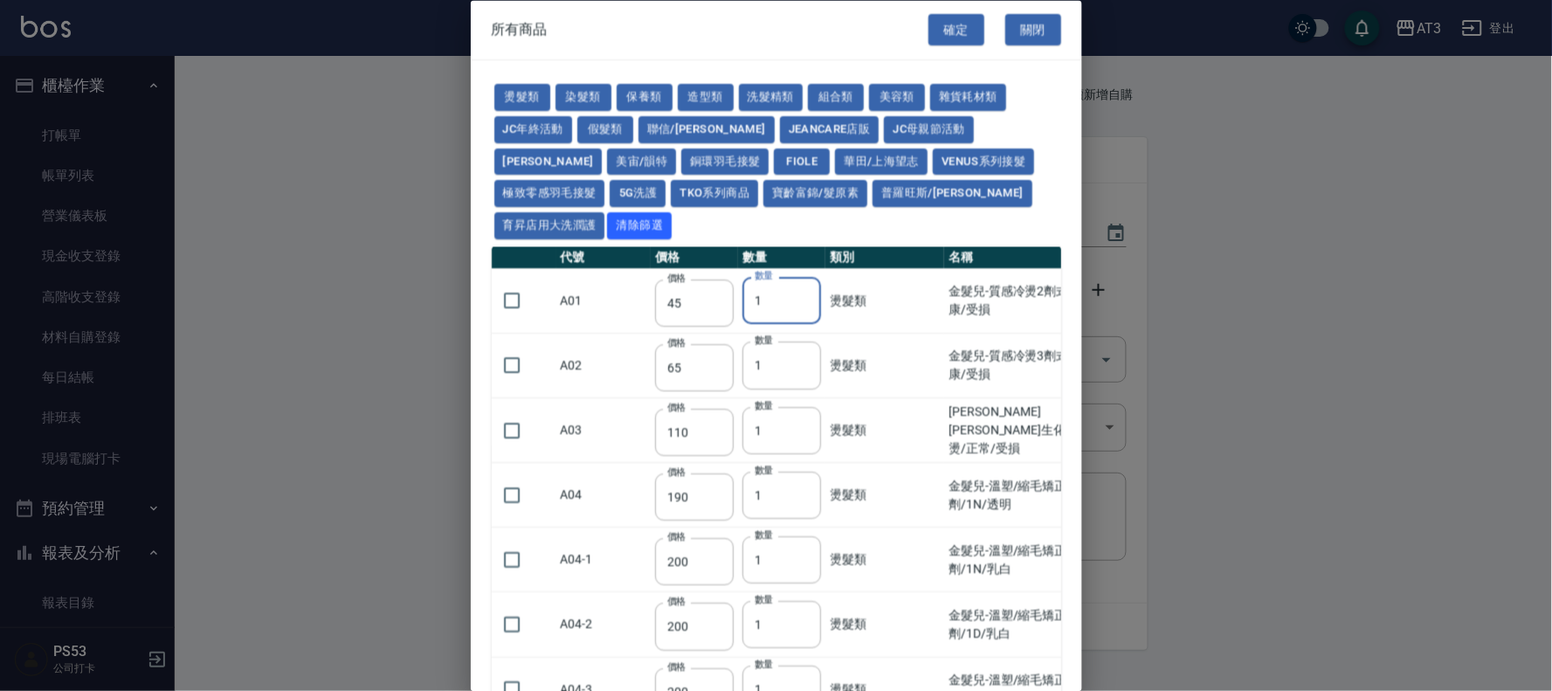
type input "518"
type input "483"
type input "413"
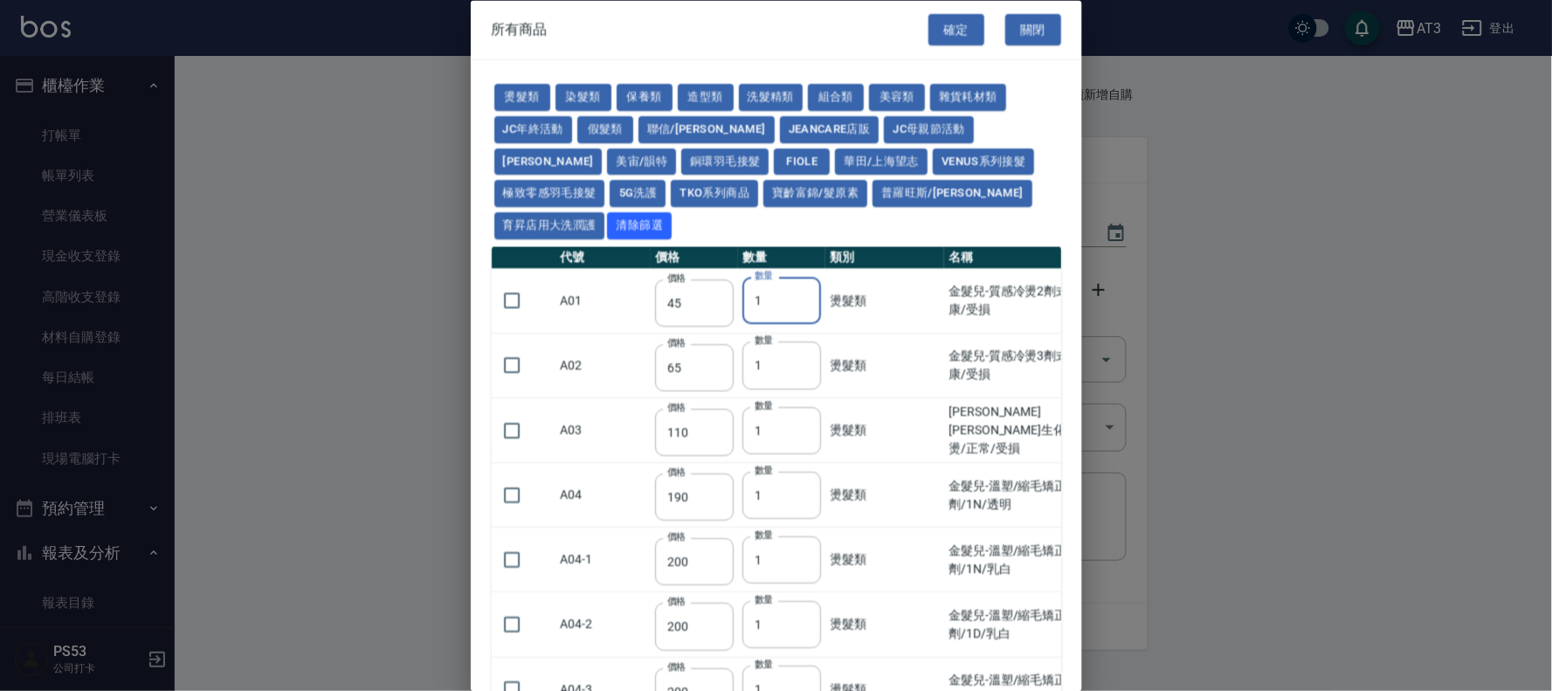
type input "448"
type input "483"
type input "448"
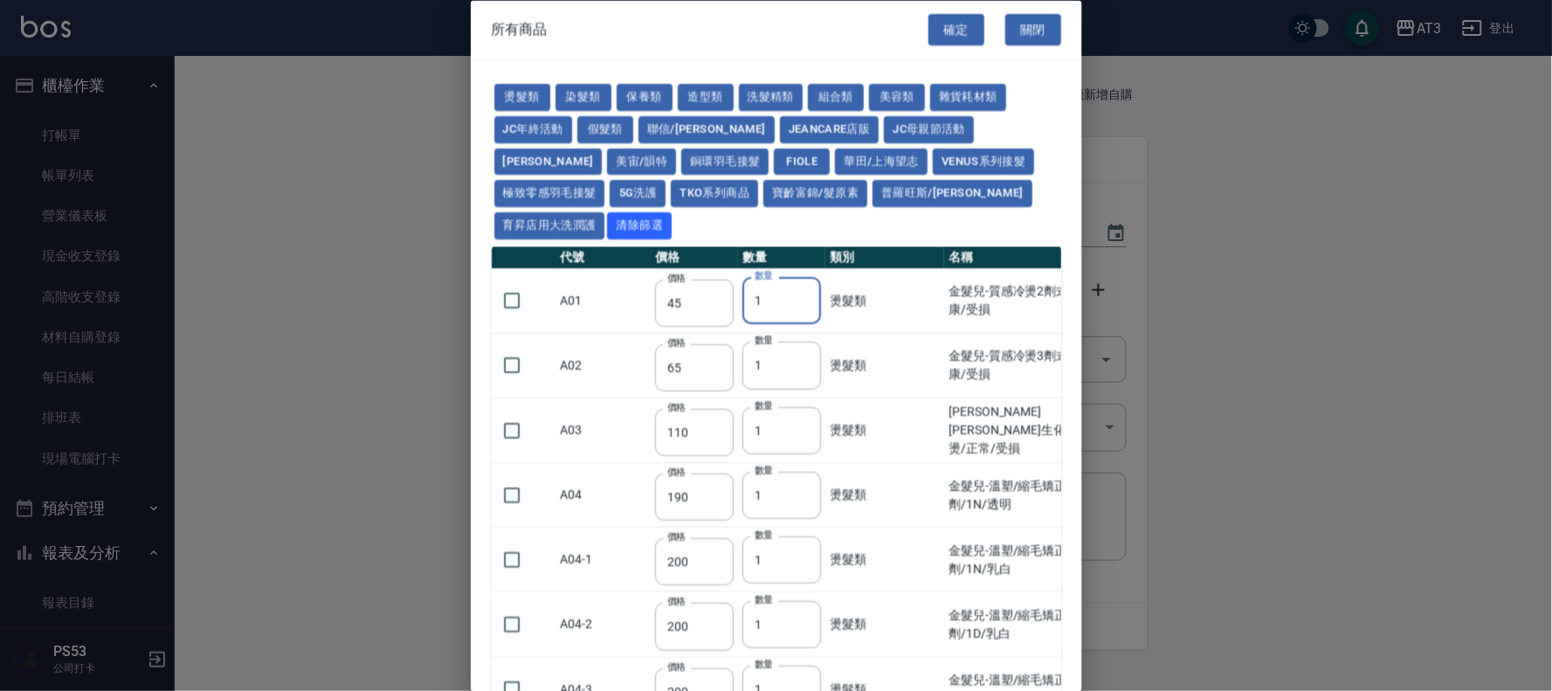
type input "448"
type input "315"
type input "245"
type input "385"
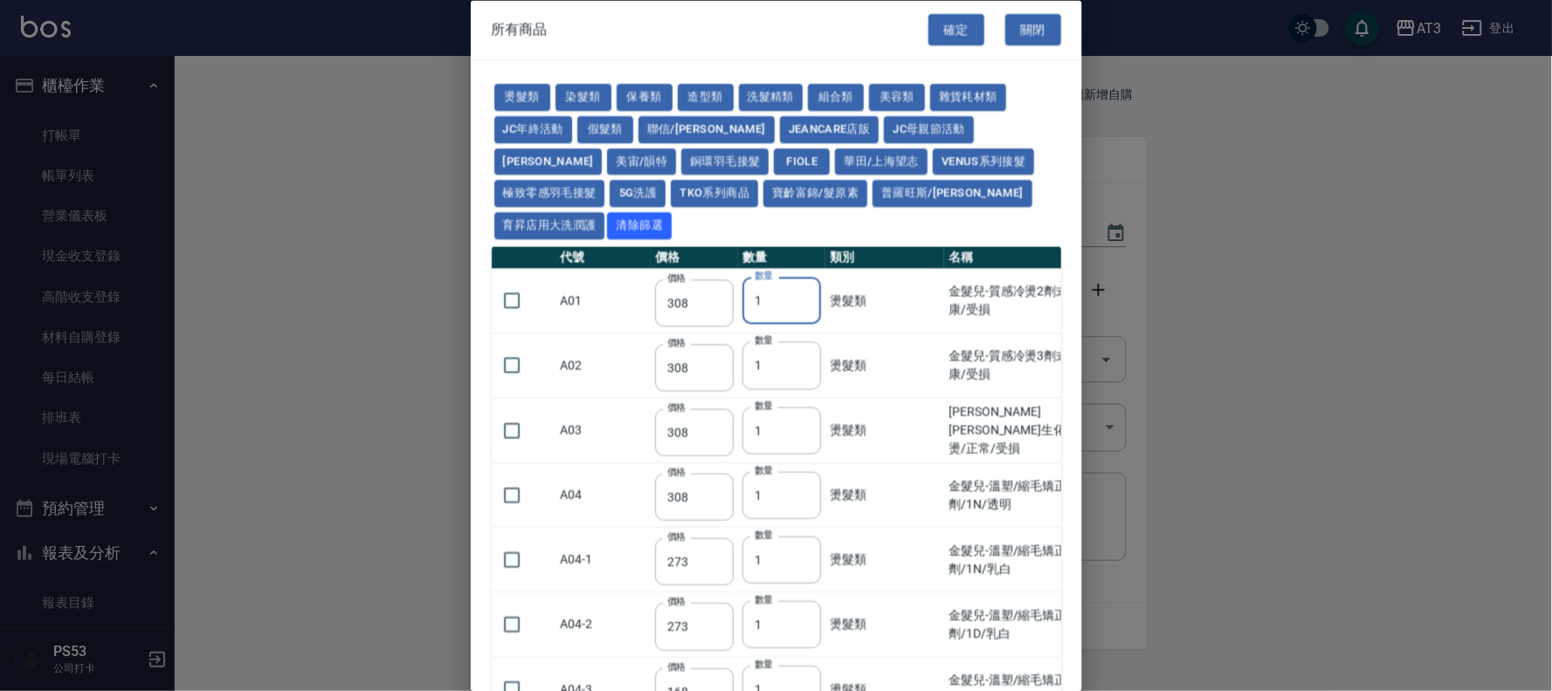
type input "322"
type input "413"
type input "322"
type input "343"
type input "224"
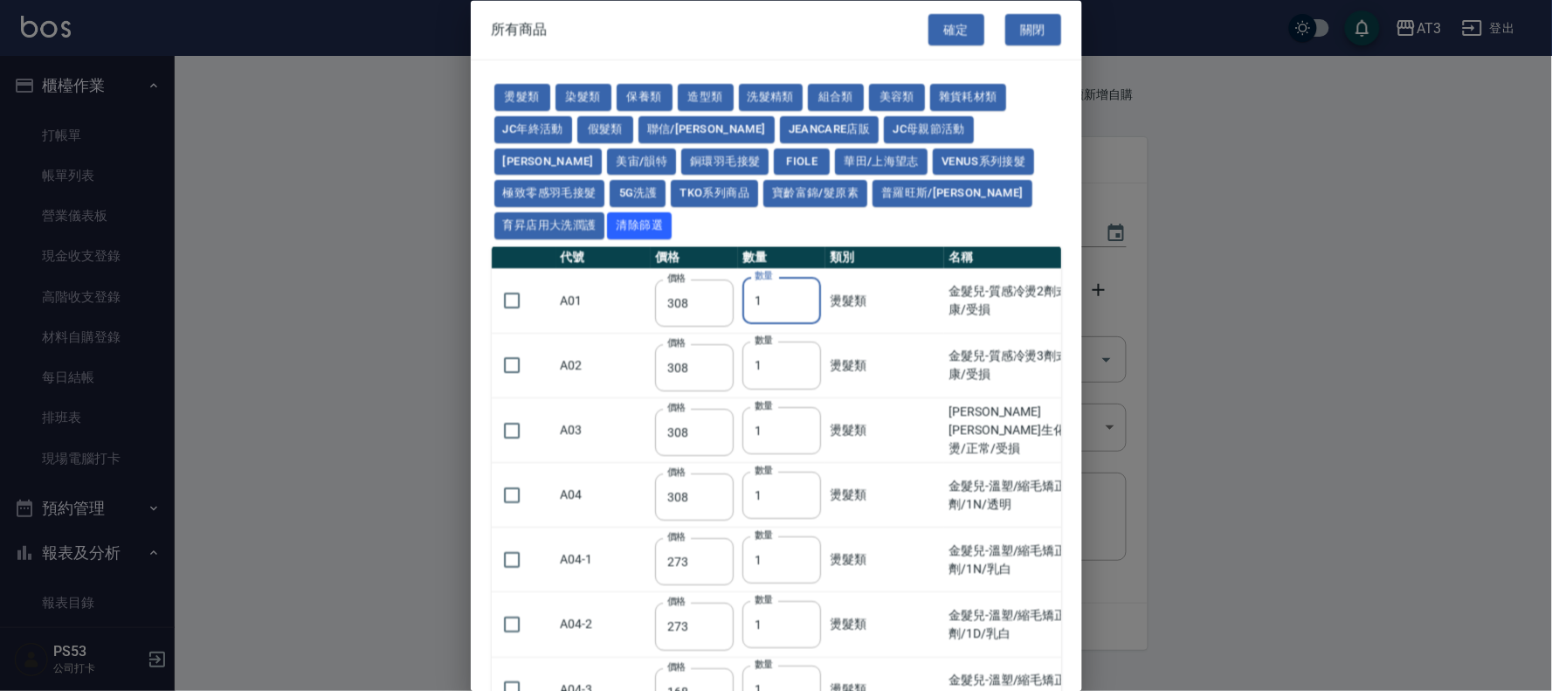
type input "228"
type input "378"
type input "308"
type input "378"
type input "308"
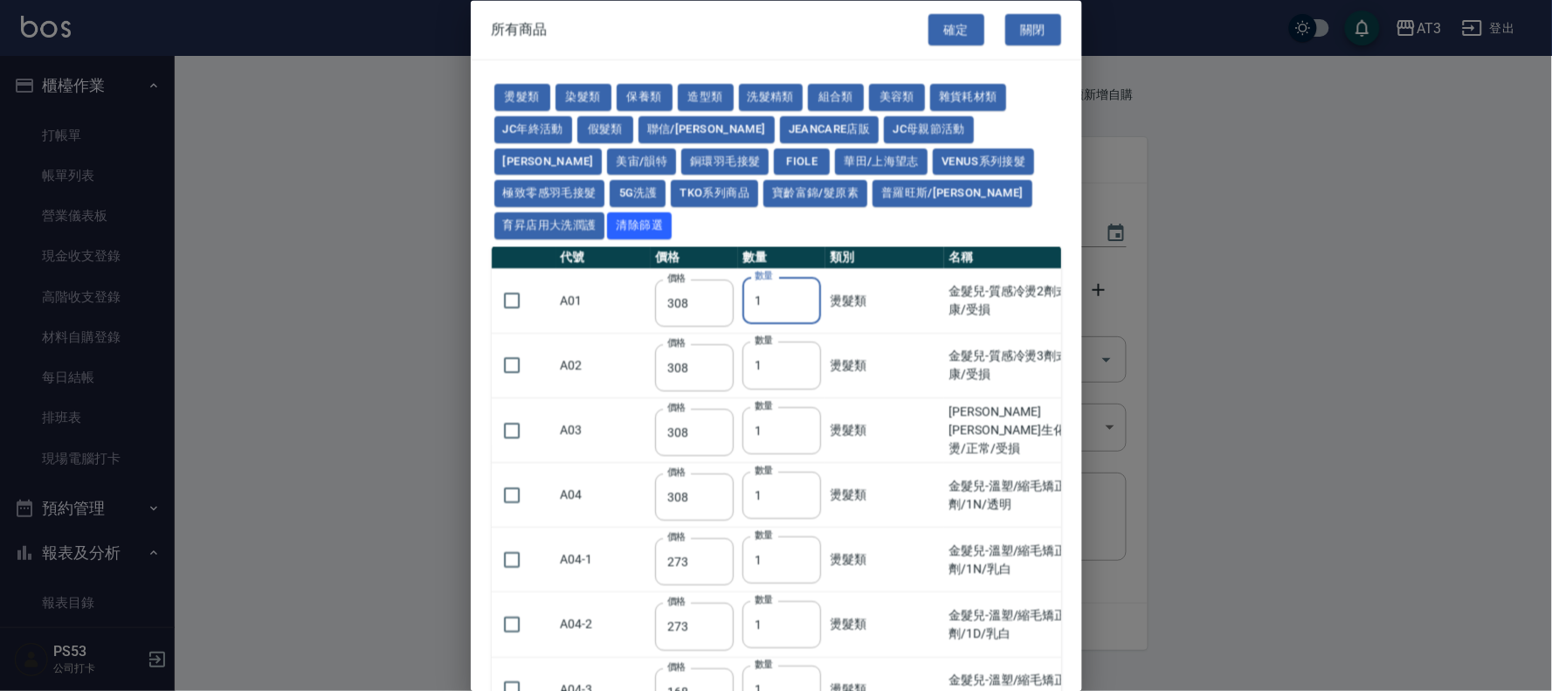
type input "308"
type input "175"
type input "343"
type input "238"
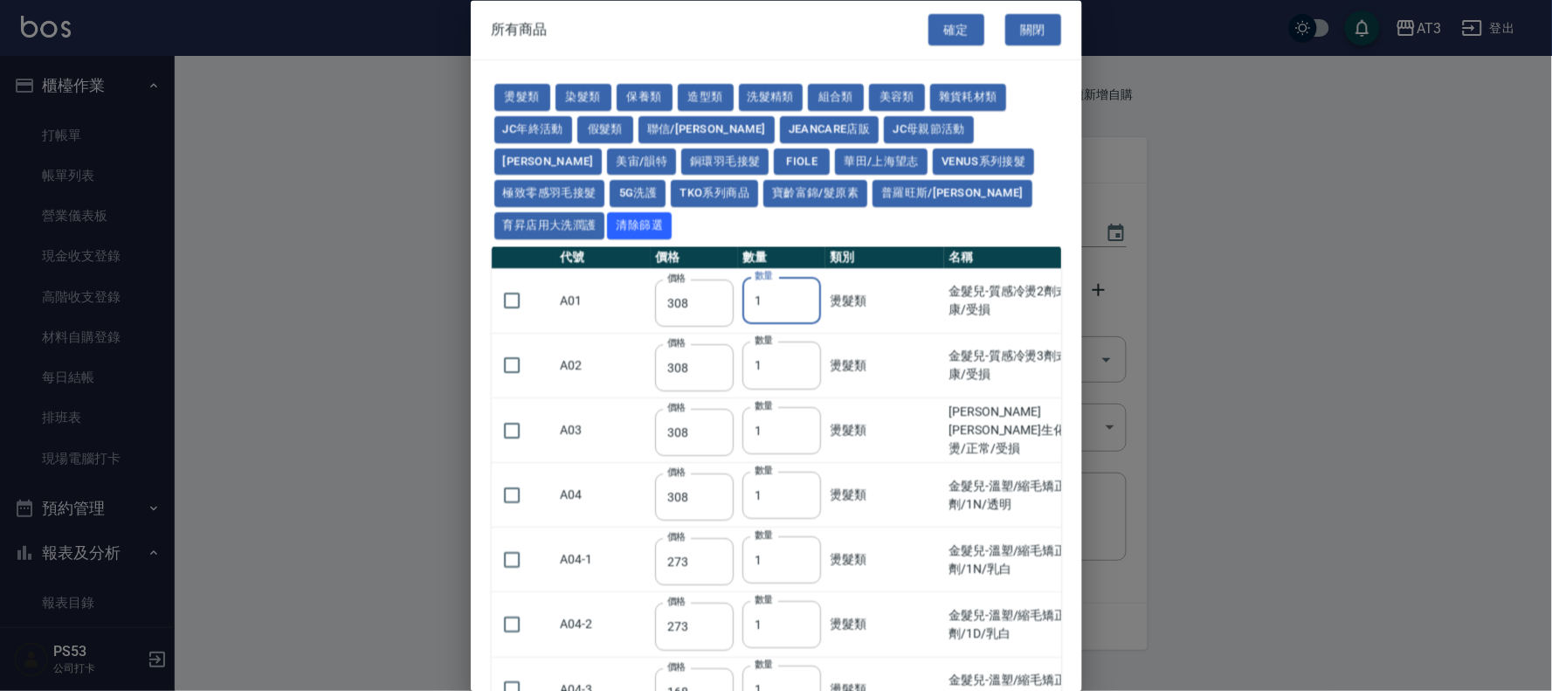
type input "238"
type input "280"
type input "110"
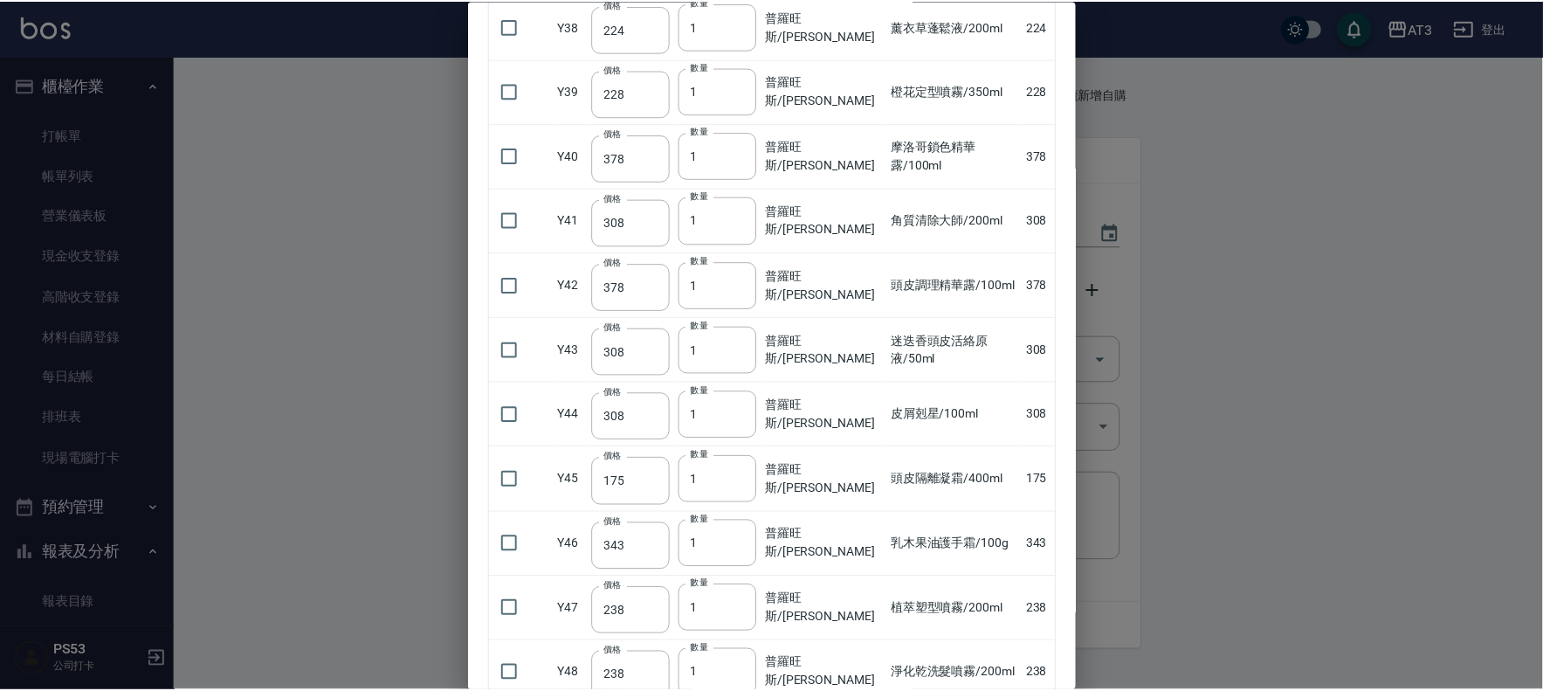
scroll to position [3026, 0]
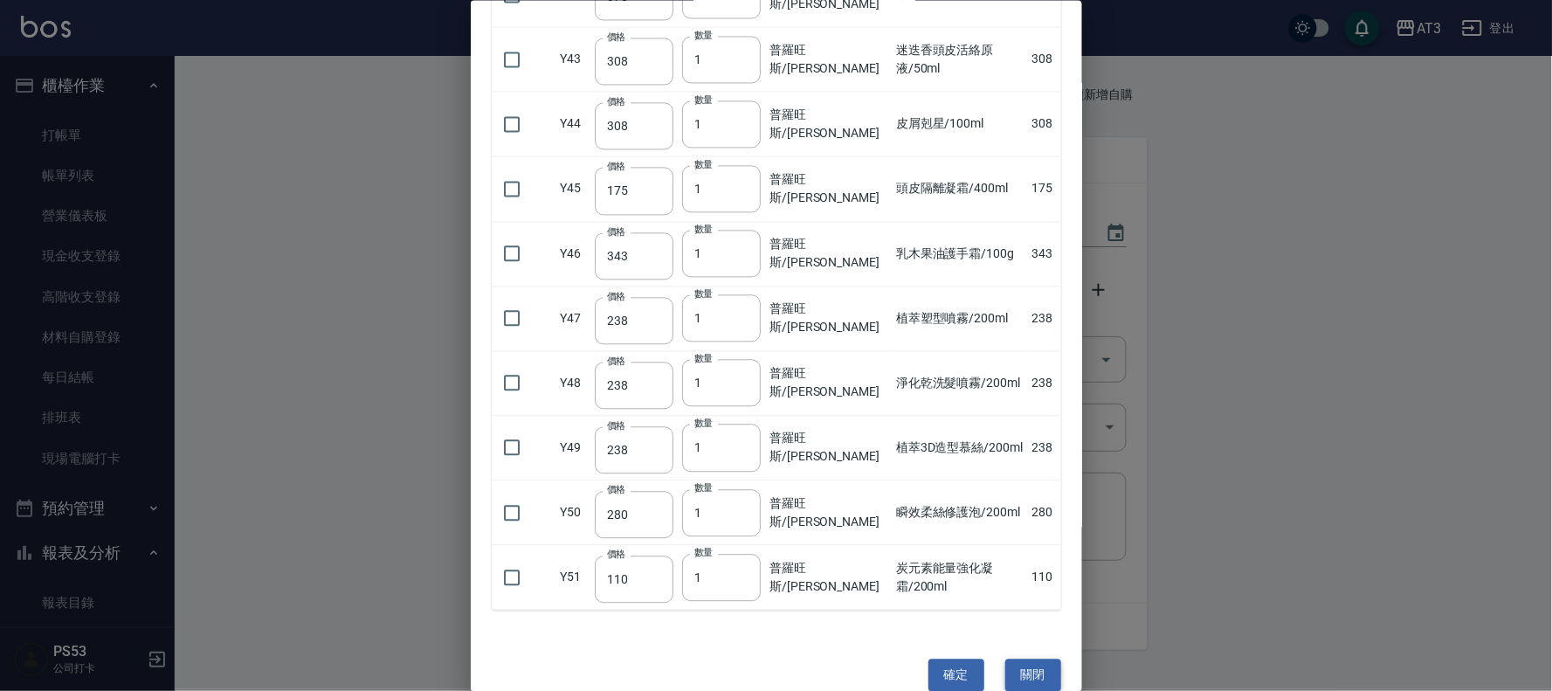
click at [1028, 659] on button "關閉" at bounding box center [1033, 675] width 56 height 32
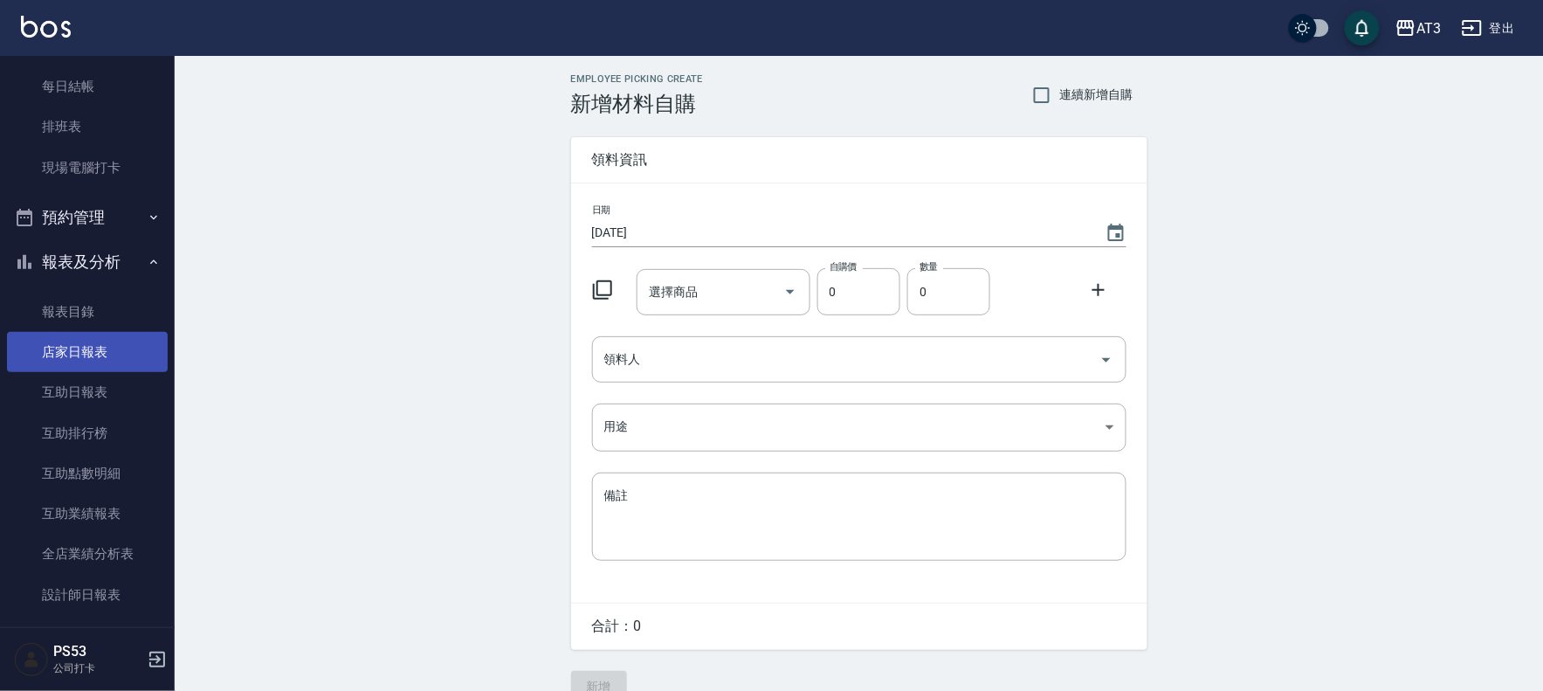
scroll to position [582, 0]
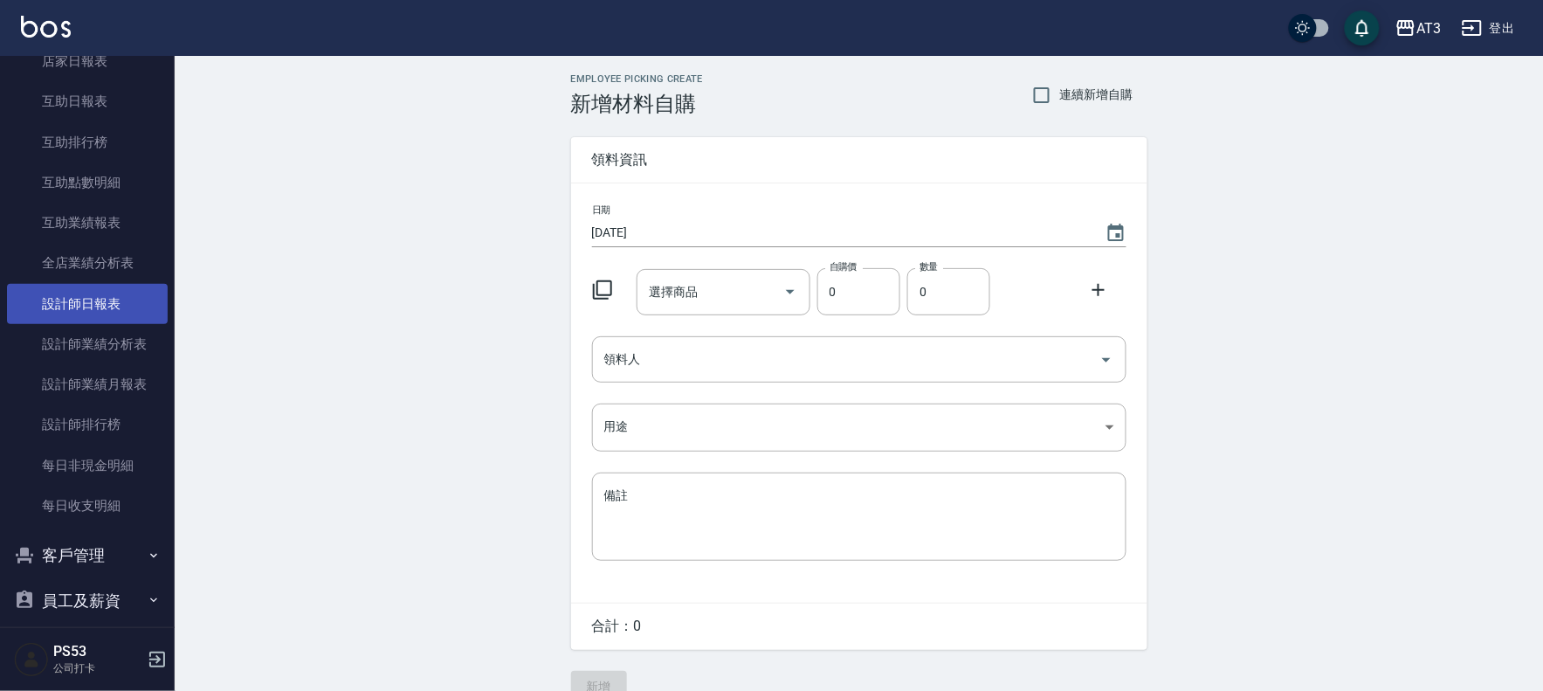
click at [112, 295] on link "設計師日報表" at bounding box center [87, 304] width 161 height 40
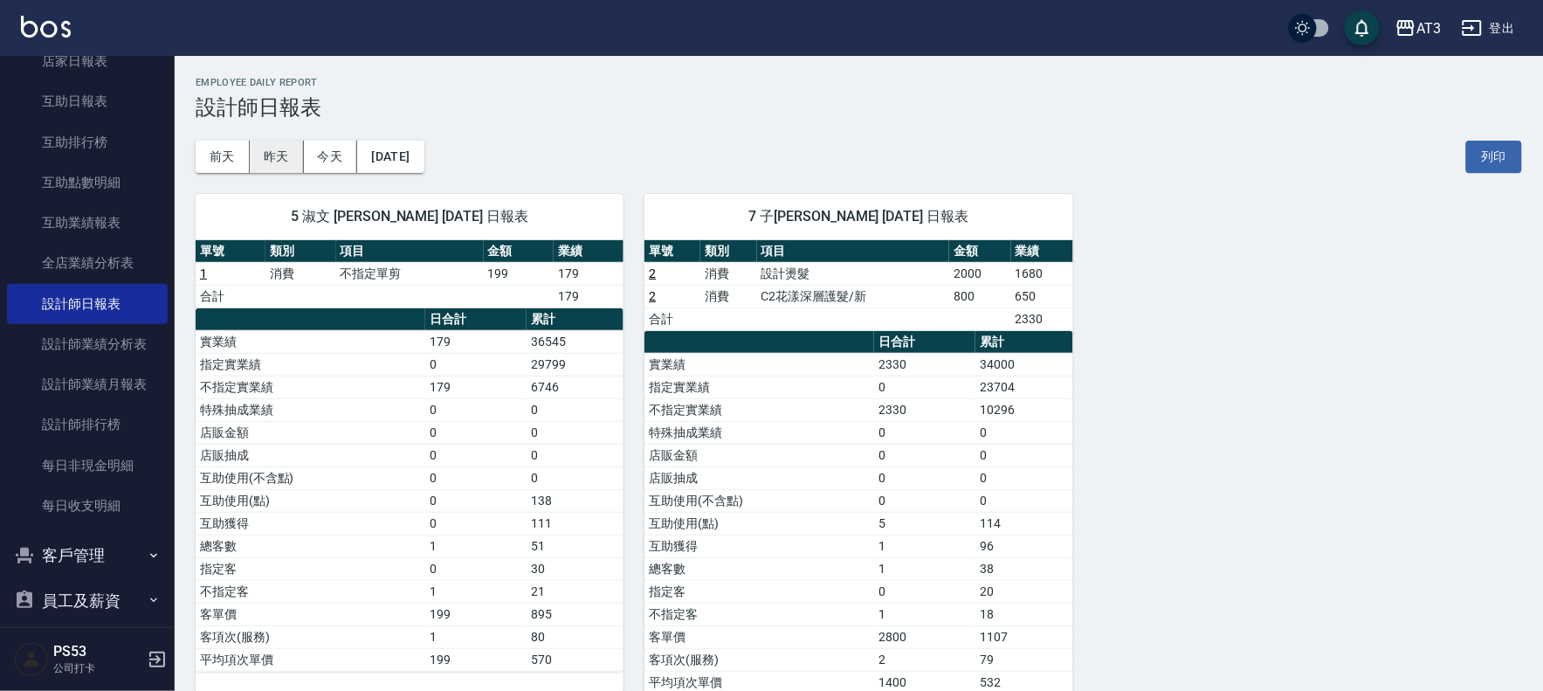
click at [271, 153] on button "昨天" at bounding box center [277, 157] width 54 height 32
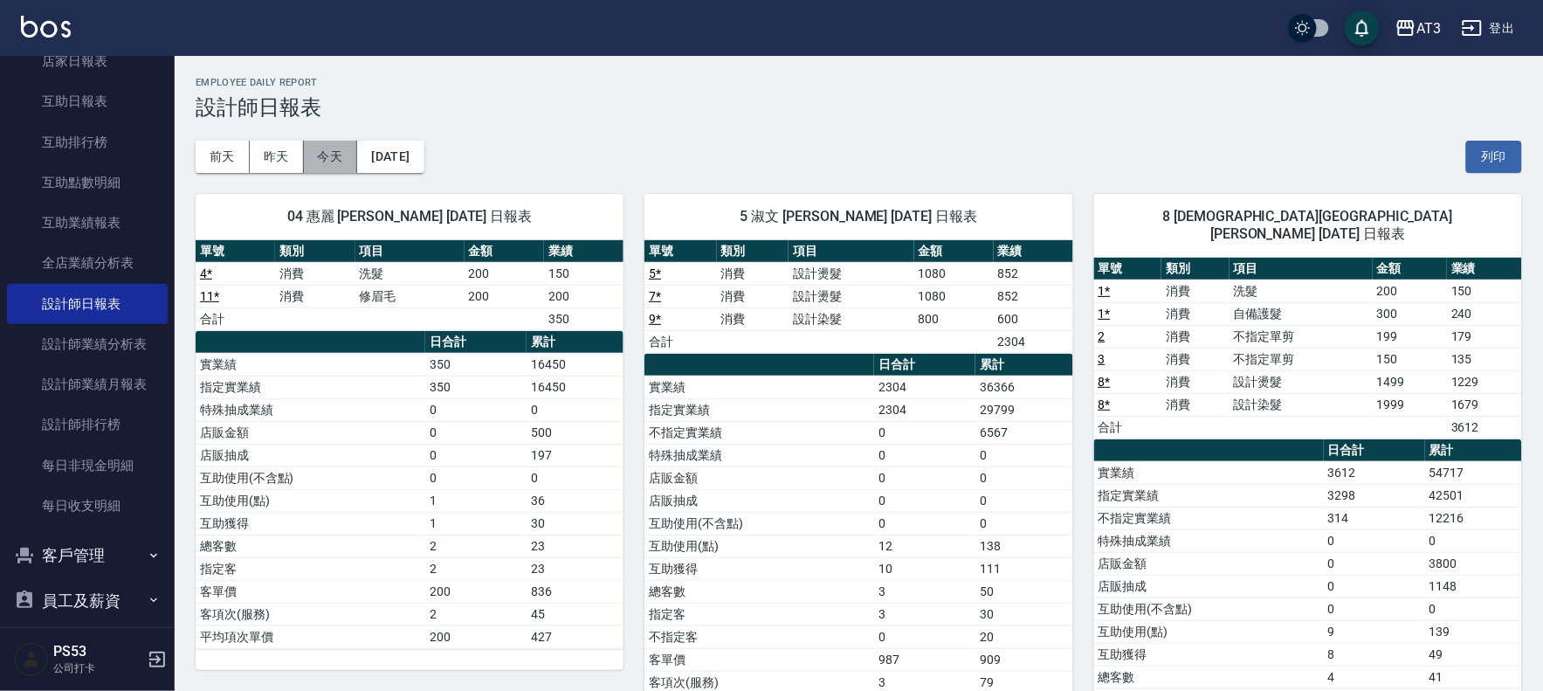
click at [328, 151] on button "今天" at bounding box center [331, 157] width 54 height 32
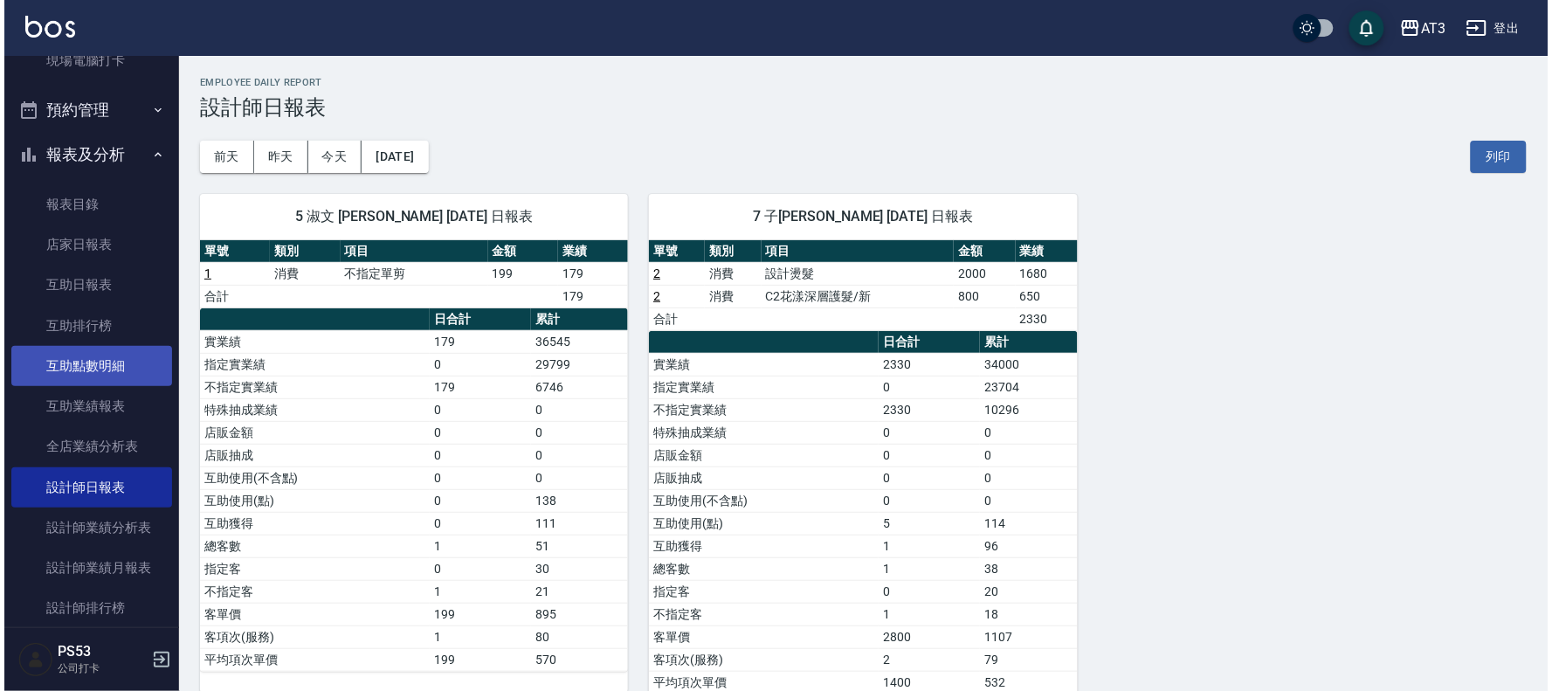
scroll to position [582, 0]
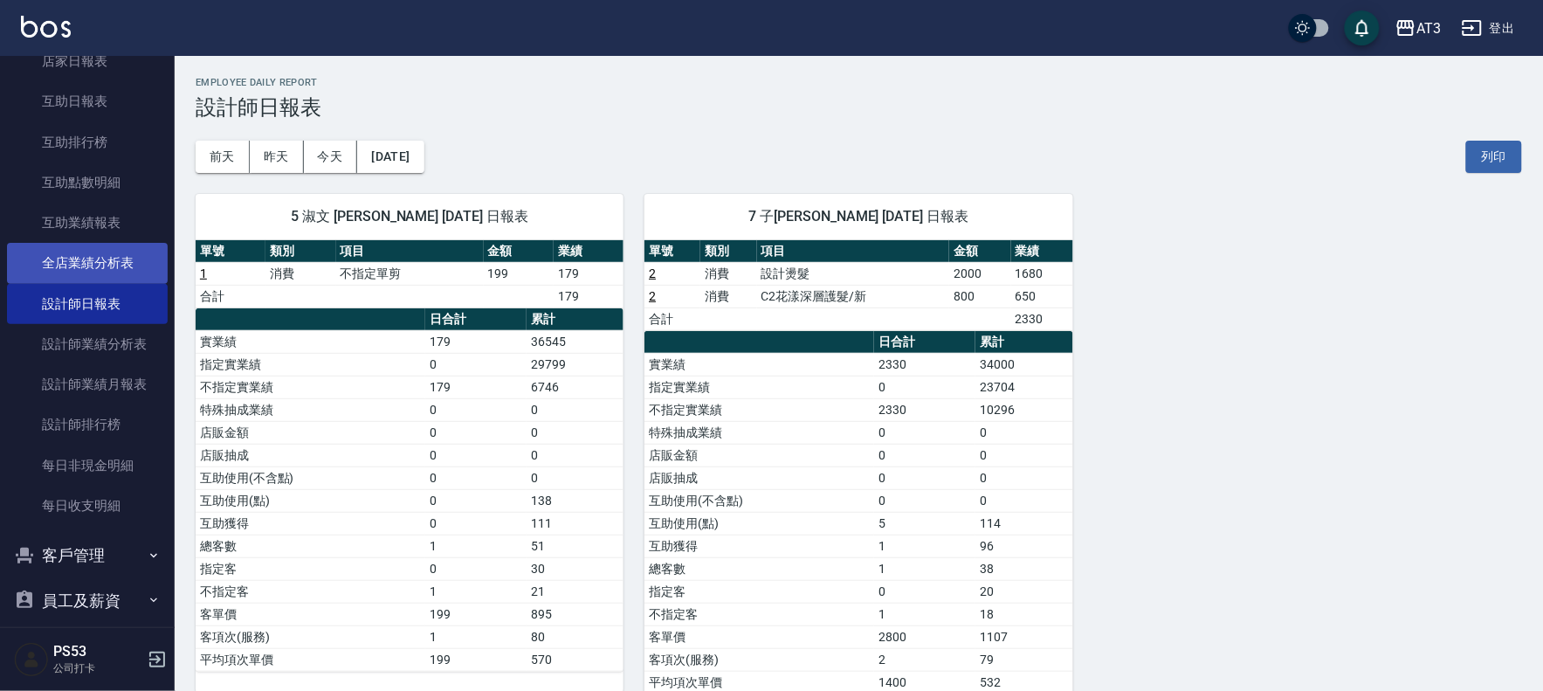
click at [118, 258] on link "全店業績分析表" at bounding box center [87, 263] width 161 height 40
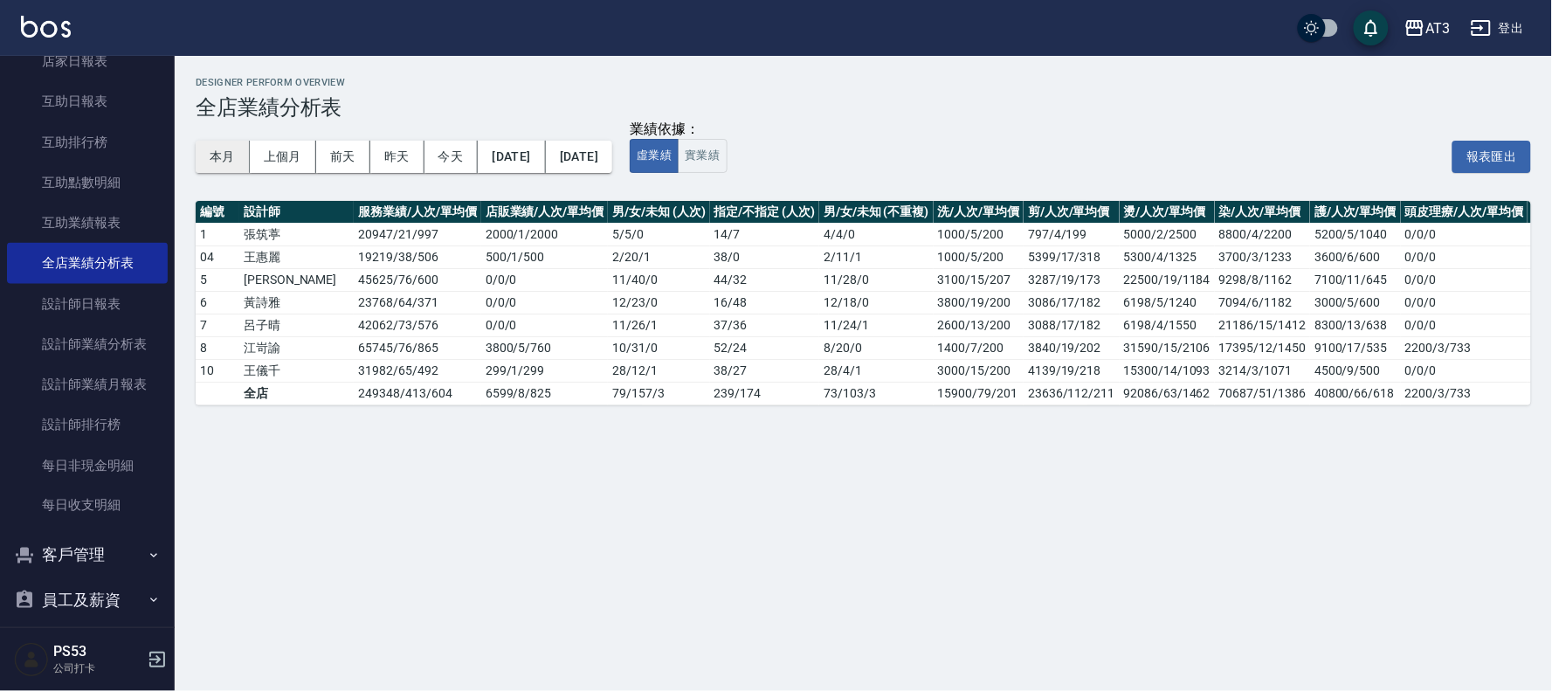
click at [206, 145] on button "本月" at bounding box center [223, 157] width 54 height 32
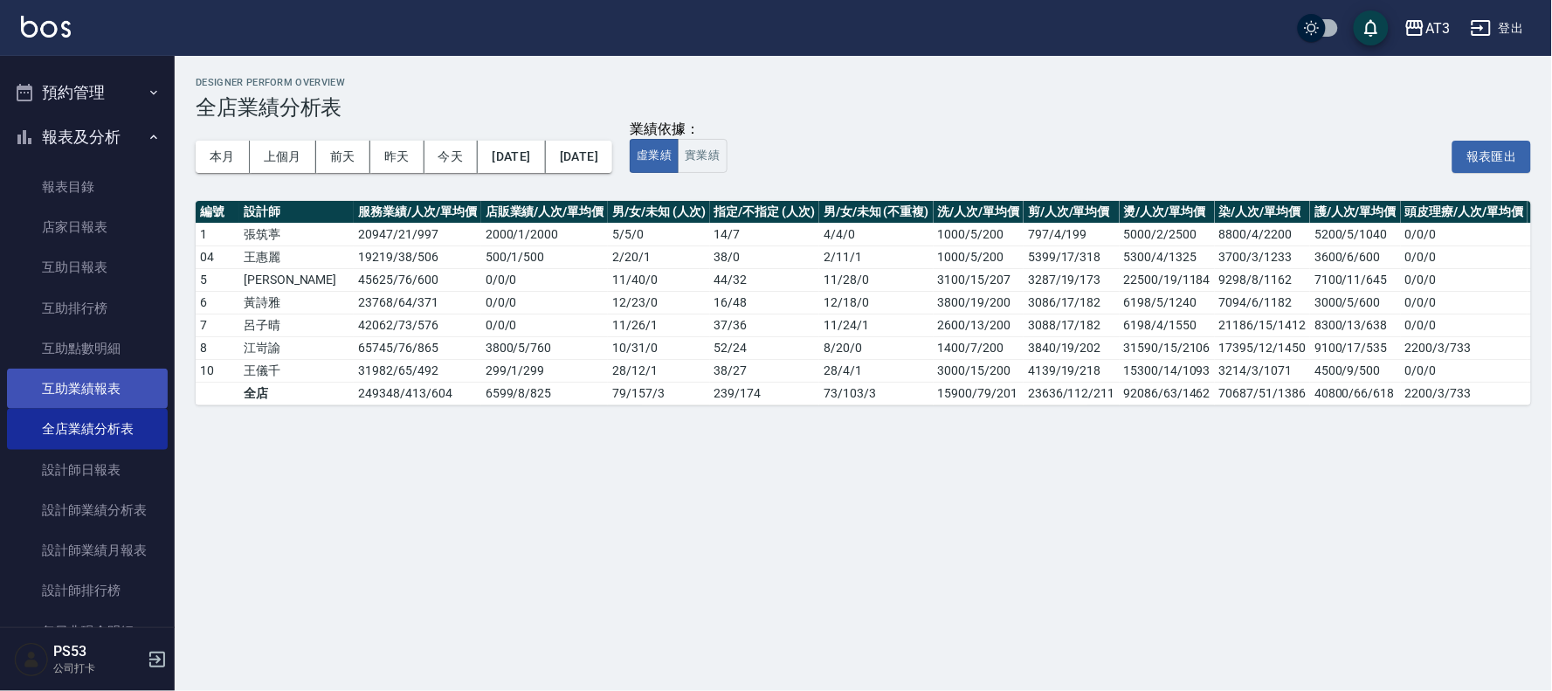
scroll to position [194, 0]
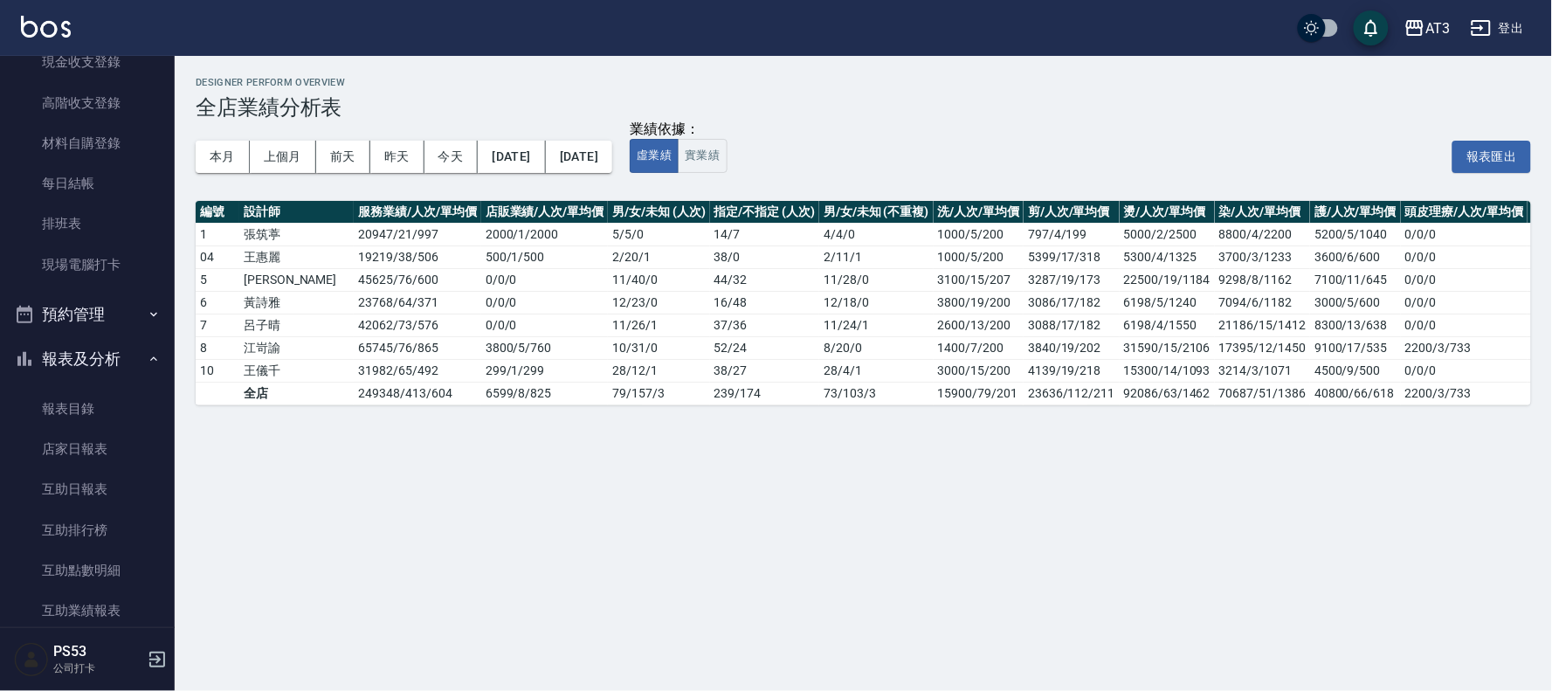
click at [121, 344] on button "報表及分析" at bounding box center [87, 358] width 161 height 45
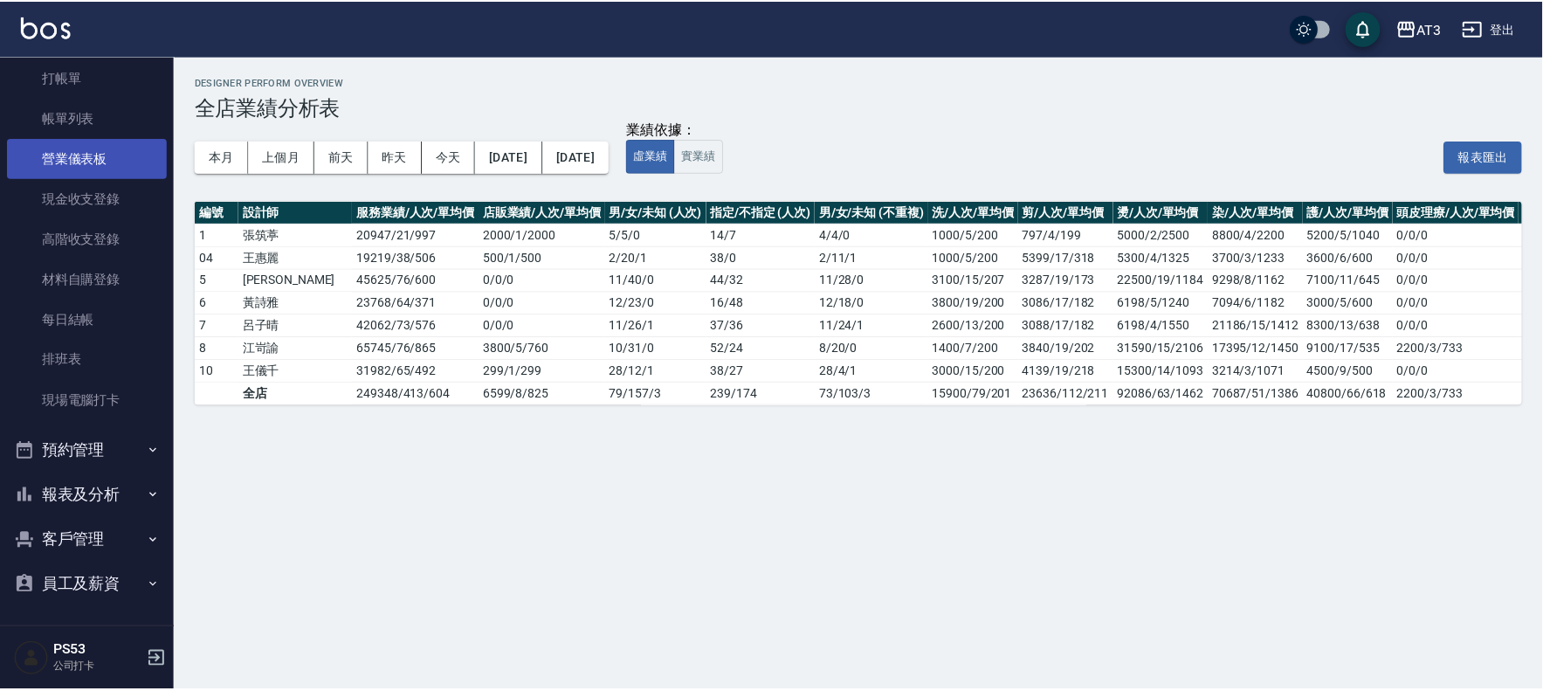
scroll to position [0, 0]
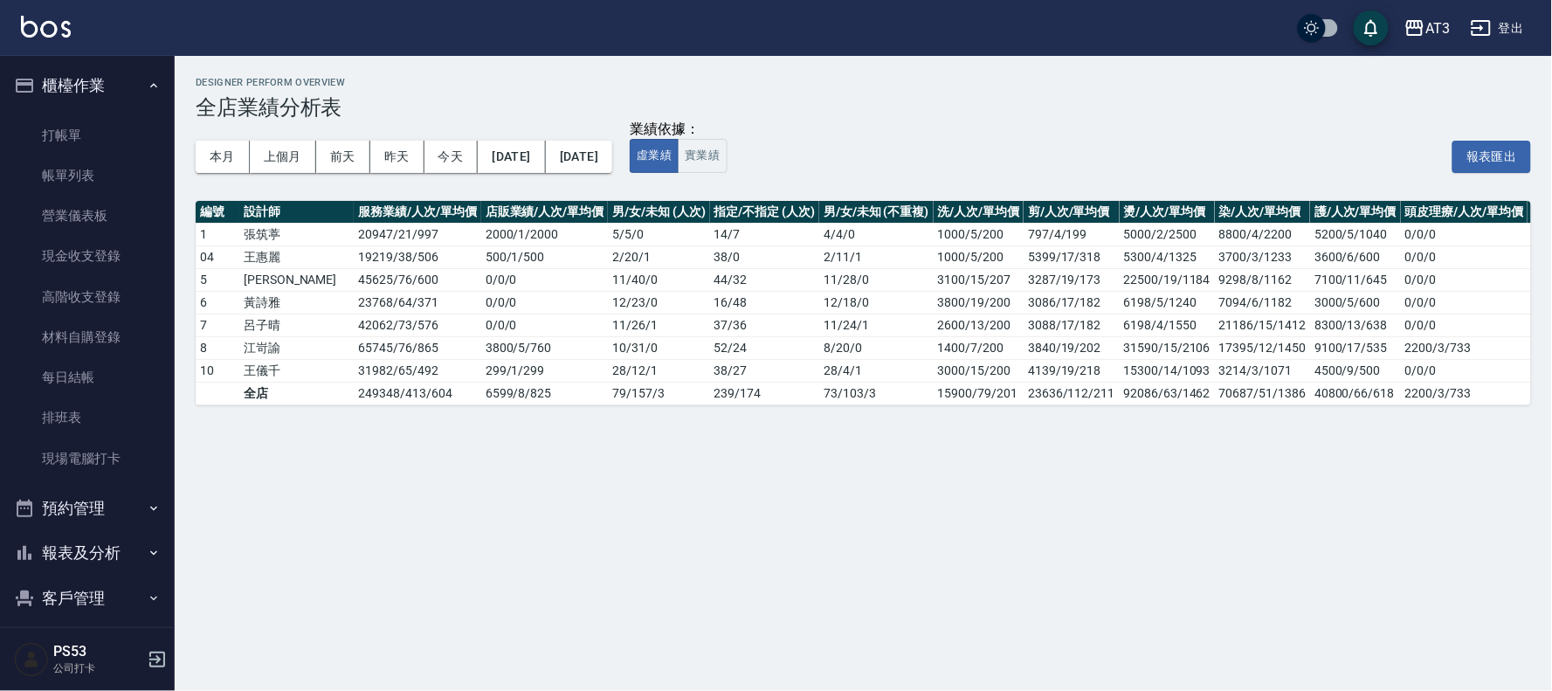
click at [56, 28] on img at bounding box center [46, 27] width 50 height 22
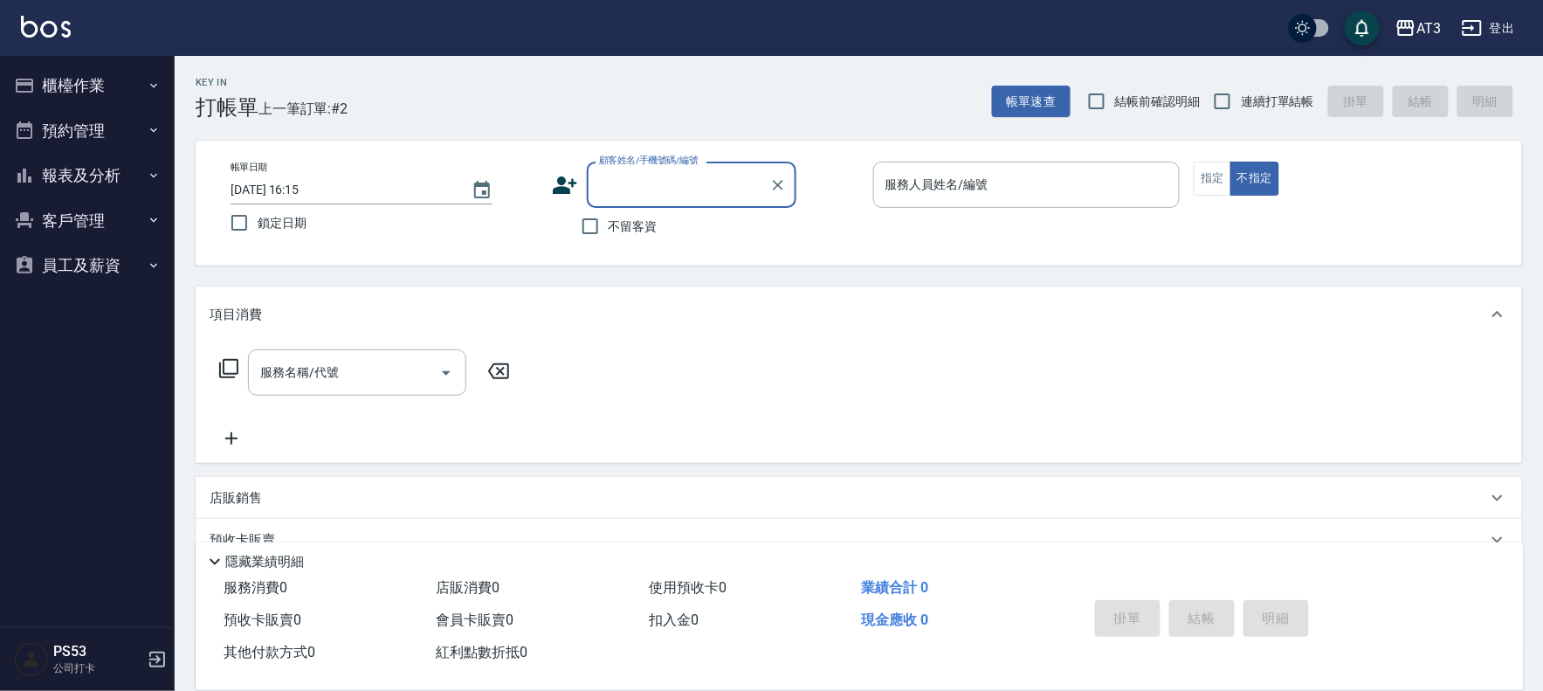
click at [562, 189] on icon at bounding box center [565, 184] width 24 height 17
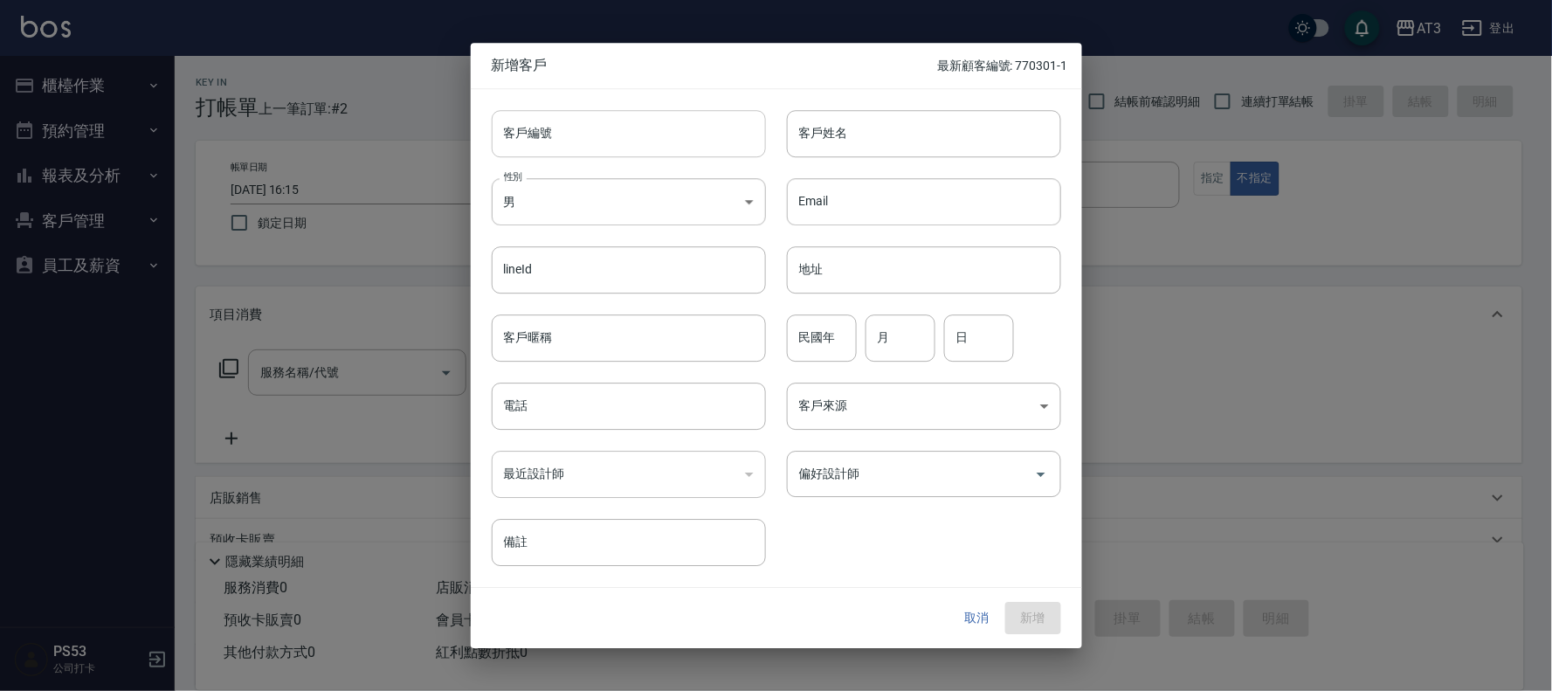
click at [560, 150] on input "客戶編號" at bounding box center [629, 133] width 274 height 47
type input "740503"
type input "莊豔秋"
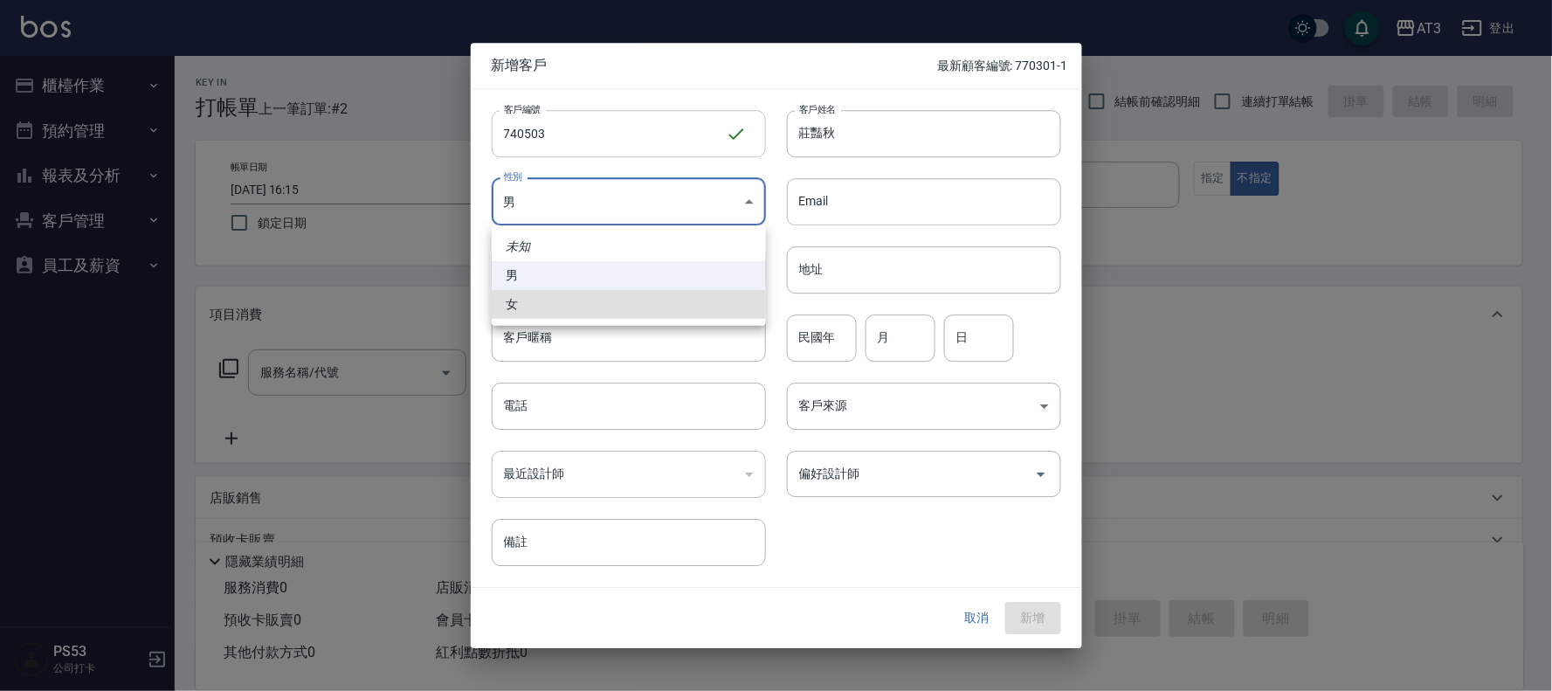
type input "[DEMOGRAPHIC_DATA]"
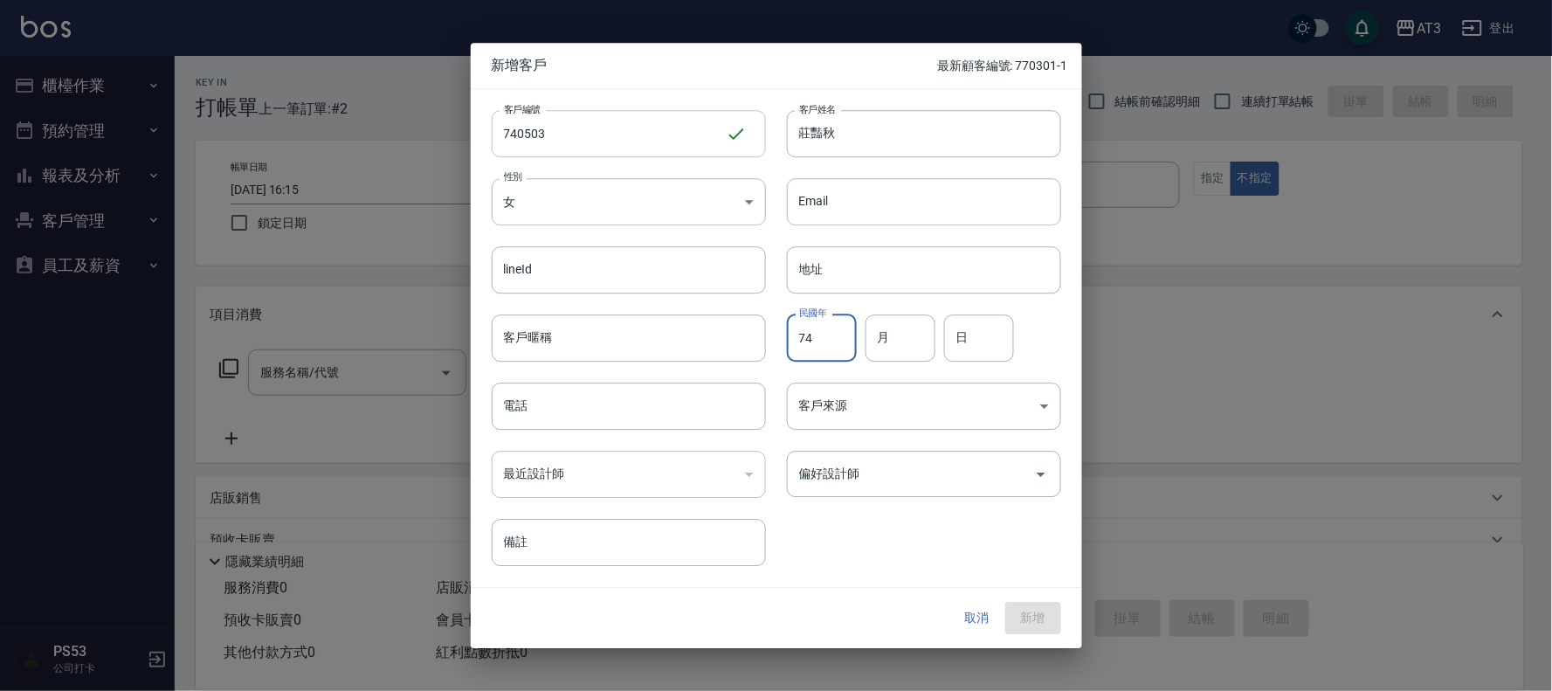
type input "74"
type input "05"
type input "03"
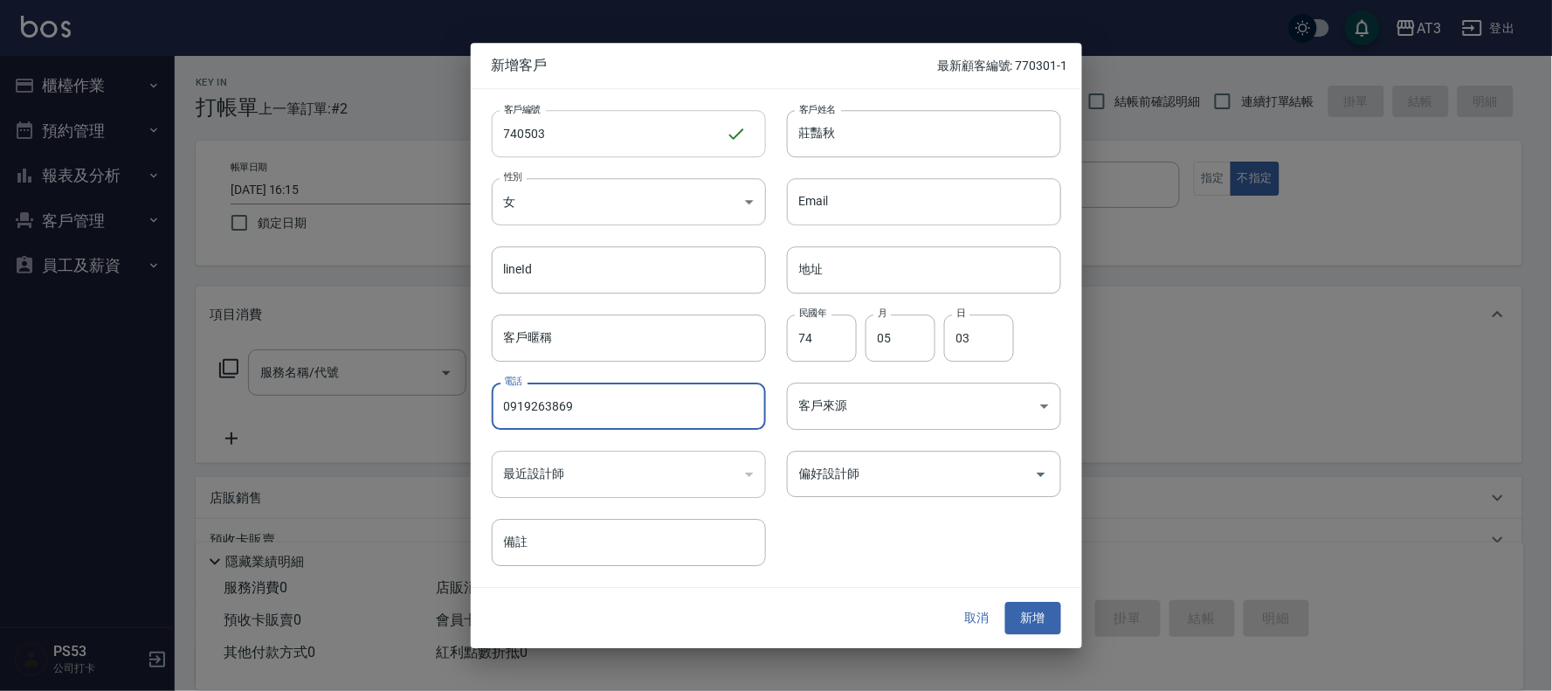
type input "0919263869"
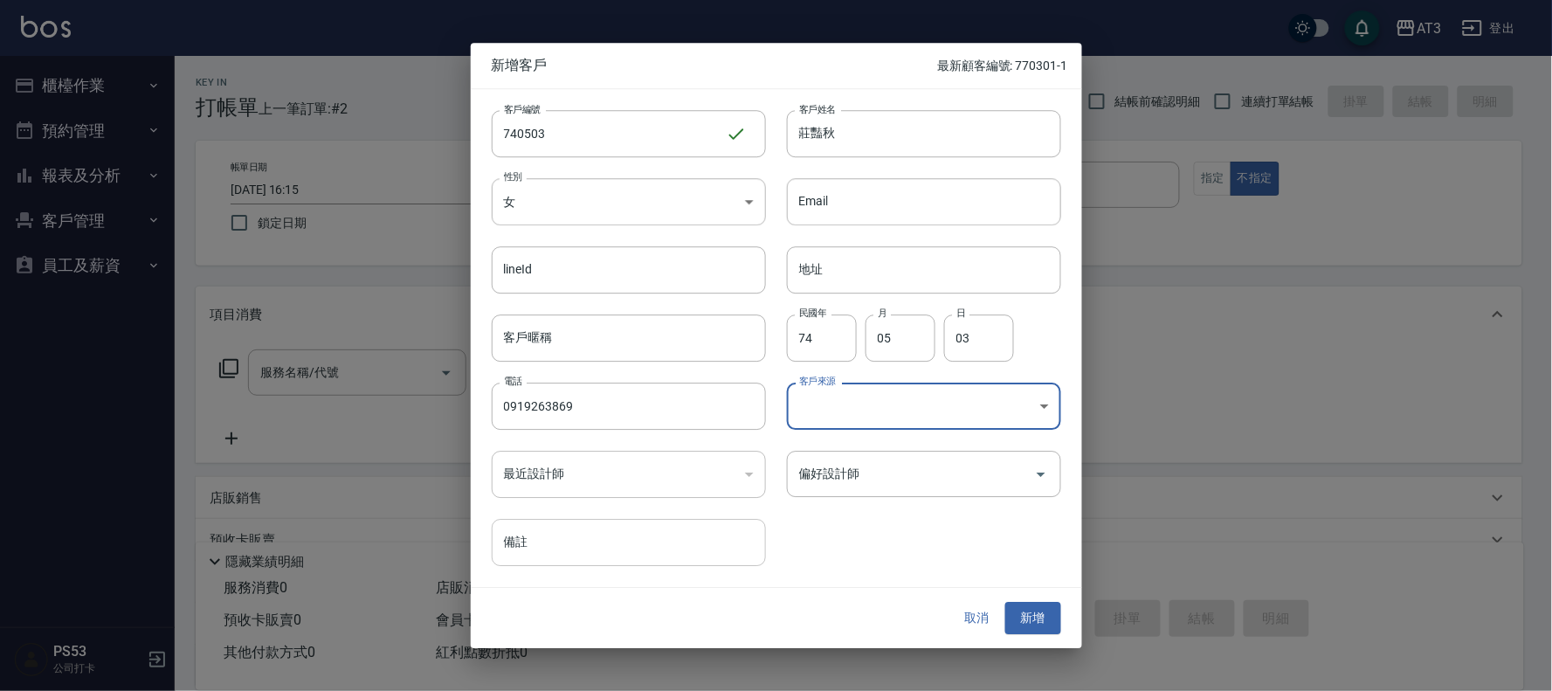
click at [594, 547] on input "備註" at bounding box center [629, 543] width 274 height 47
type input "Fi fi"
click at [1037, 624] on button "新增" at bounding box center [1033, 619] width 56 height 32
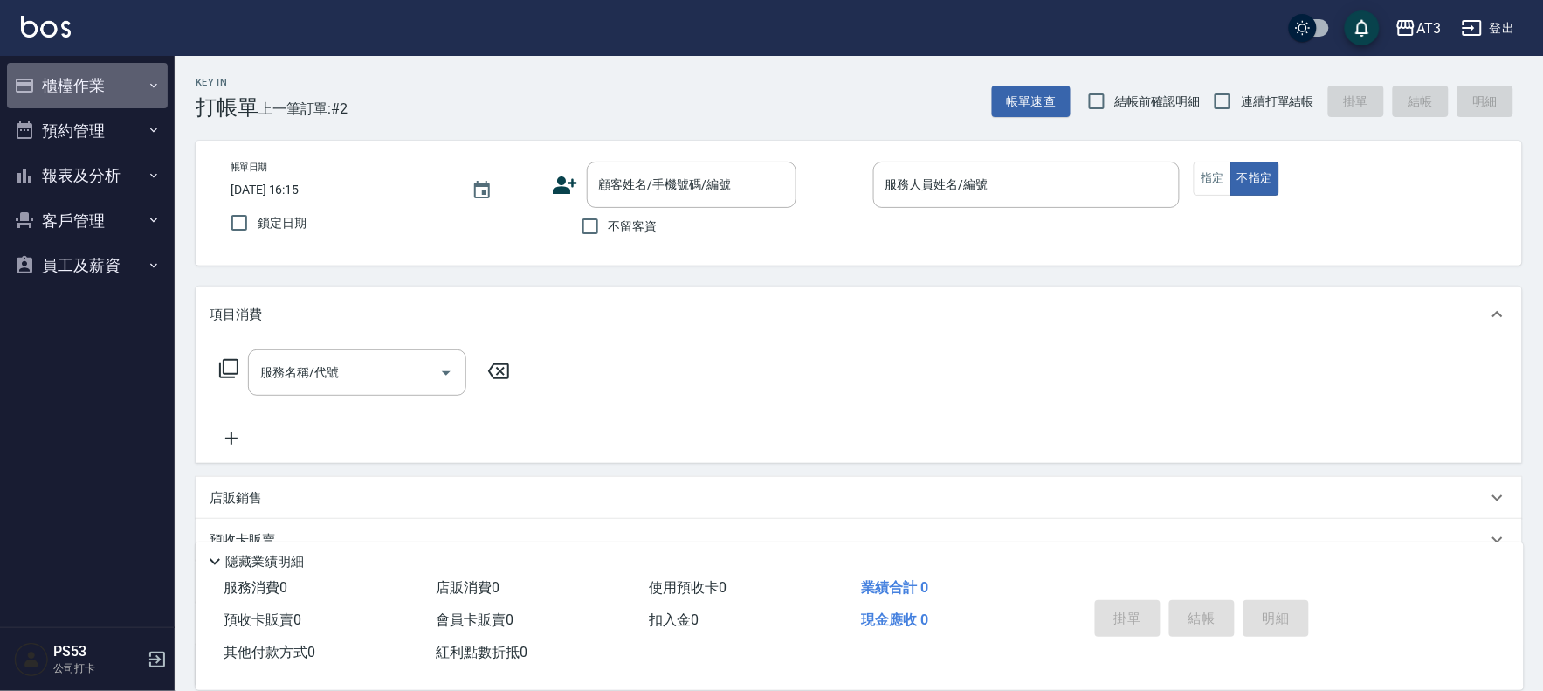
click at [93, 88] on button "櫃檯作業" at bounding box center [87, 85] width 161 height 45
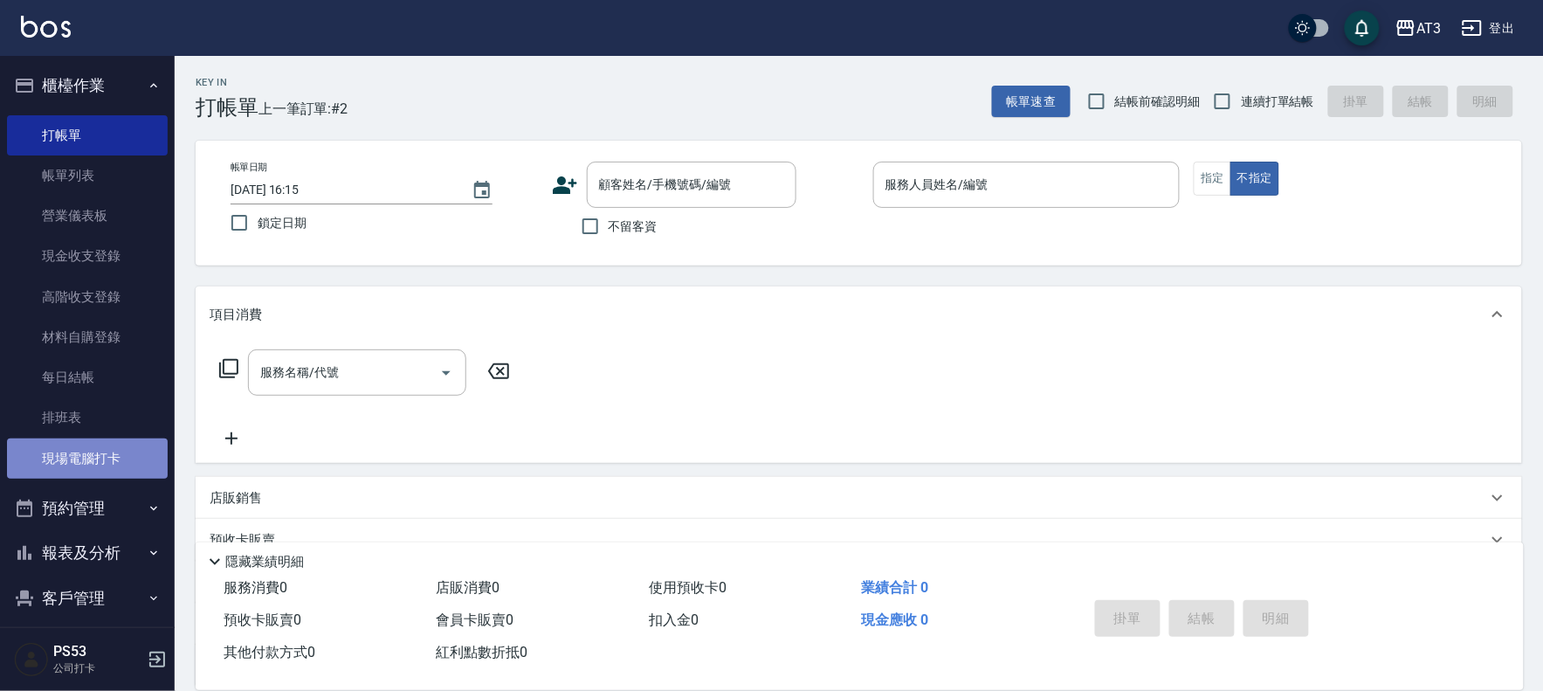
click at [109, 455] on link "現場電腦打卡" at bounding box center [87, 458] width 161 height 40
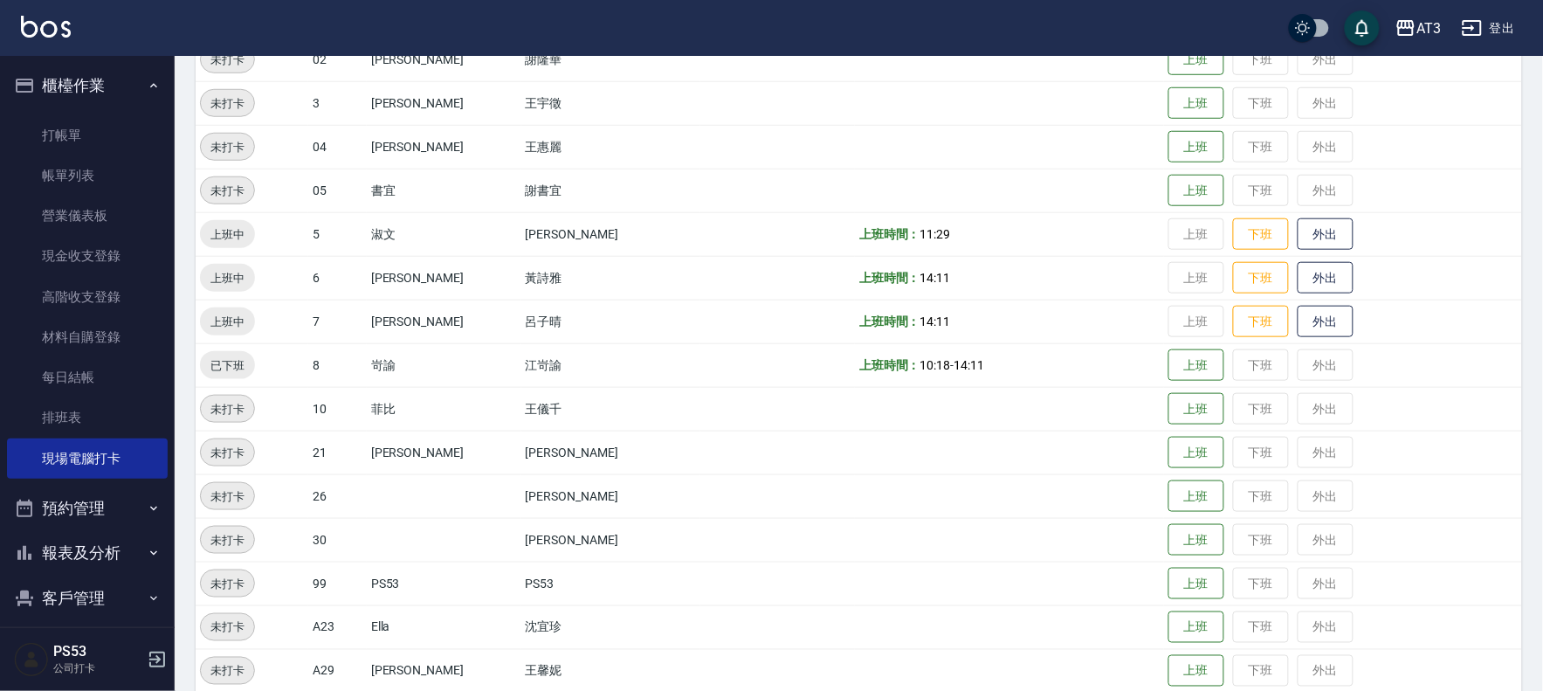
scroll to position [388, 0]
